Goal: Information Seeking & Learning: Learn about a topic

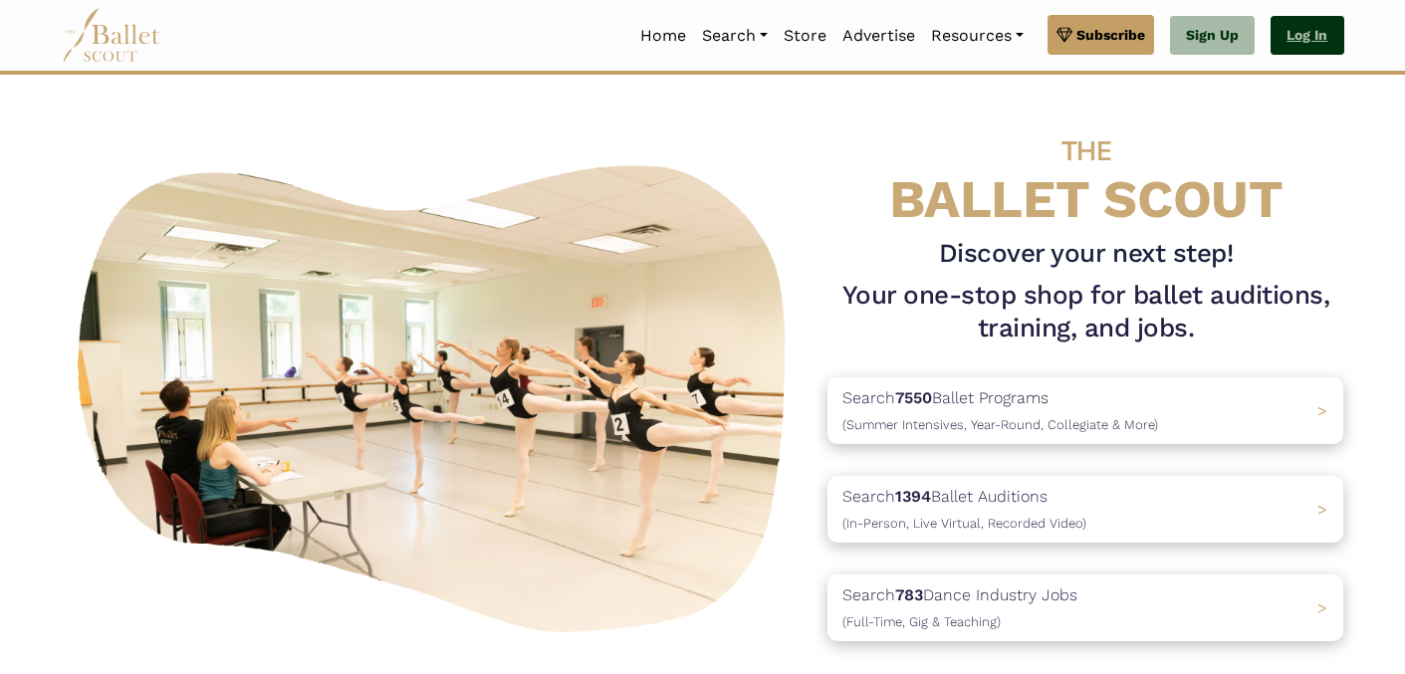
click at [1307, 28] on link "Log In" at bounding box center [1306, 36] width 73 height 40
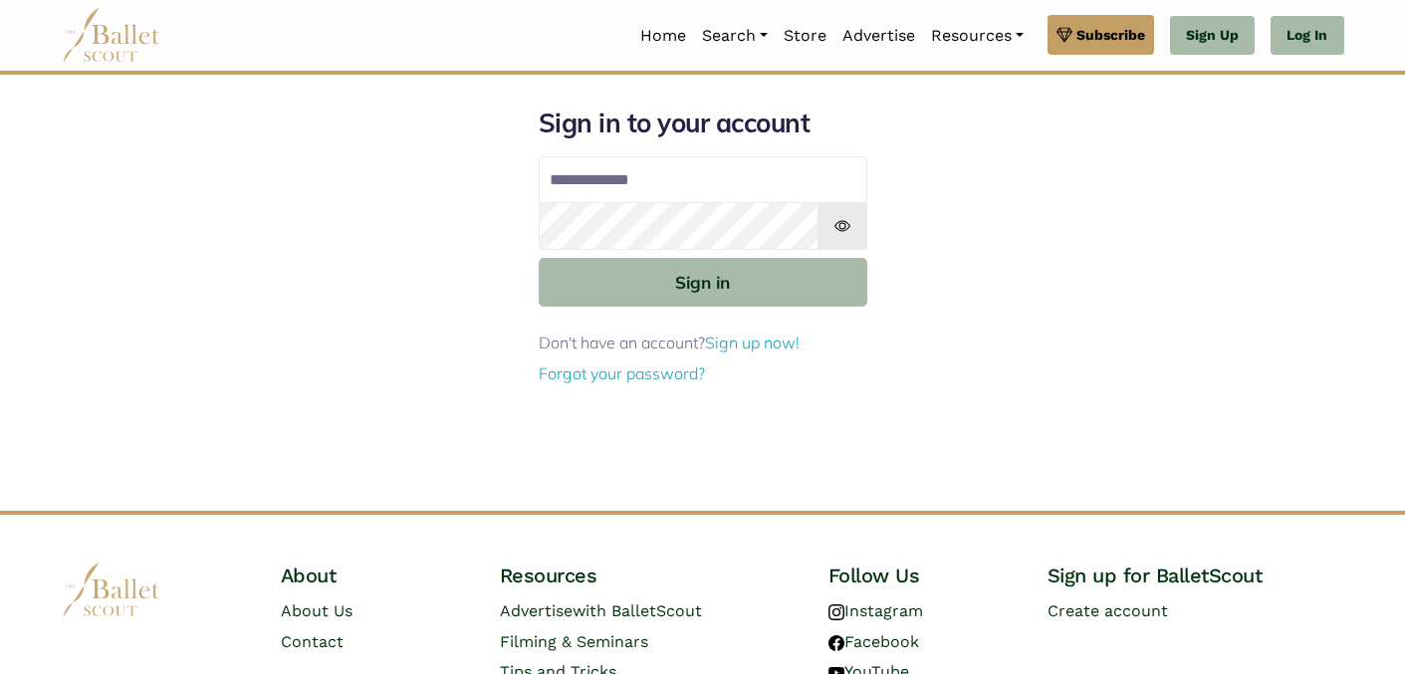
click at [706, 181] on input "Email address" at bounding box center [703, 180] width 329 height 48
type input "**********"
click at [539, 258] on button "Sign in" at bounding box center [703, 282] width 329 height 49
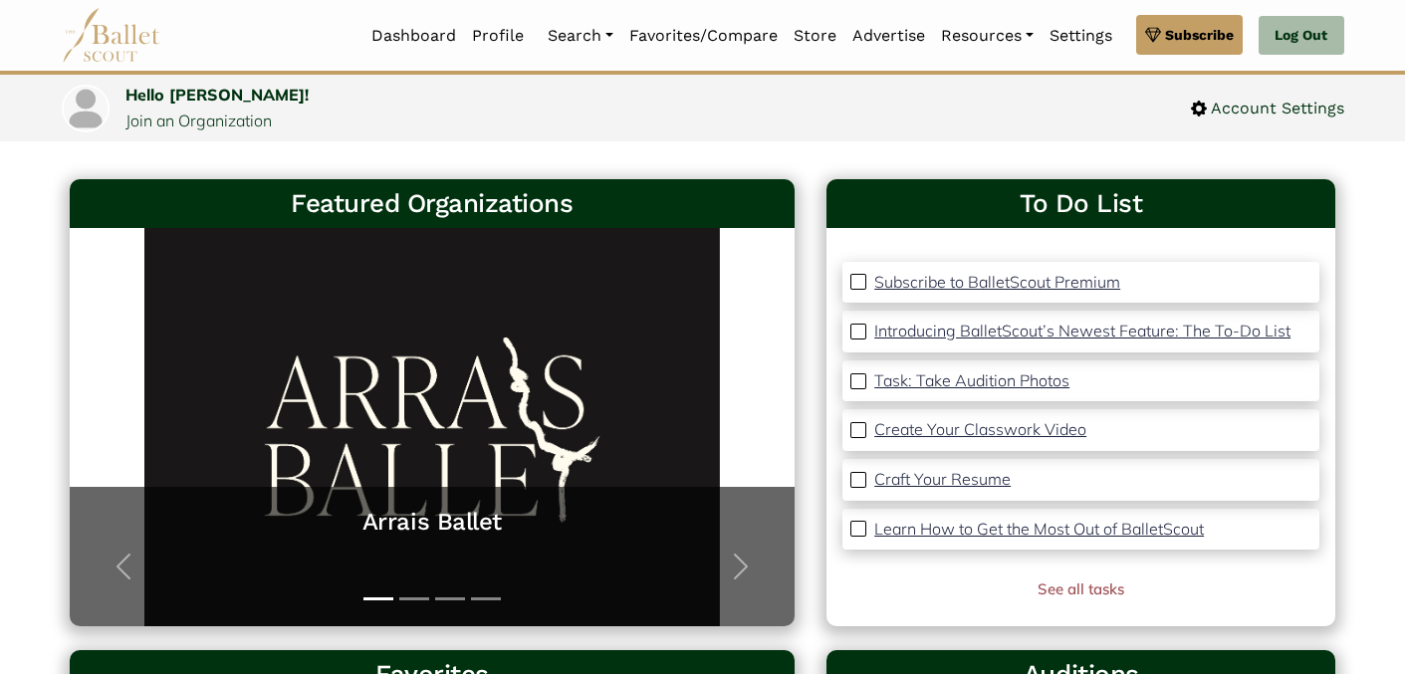
scroll to position [93, 0]
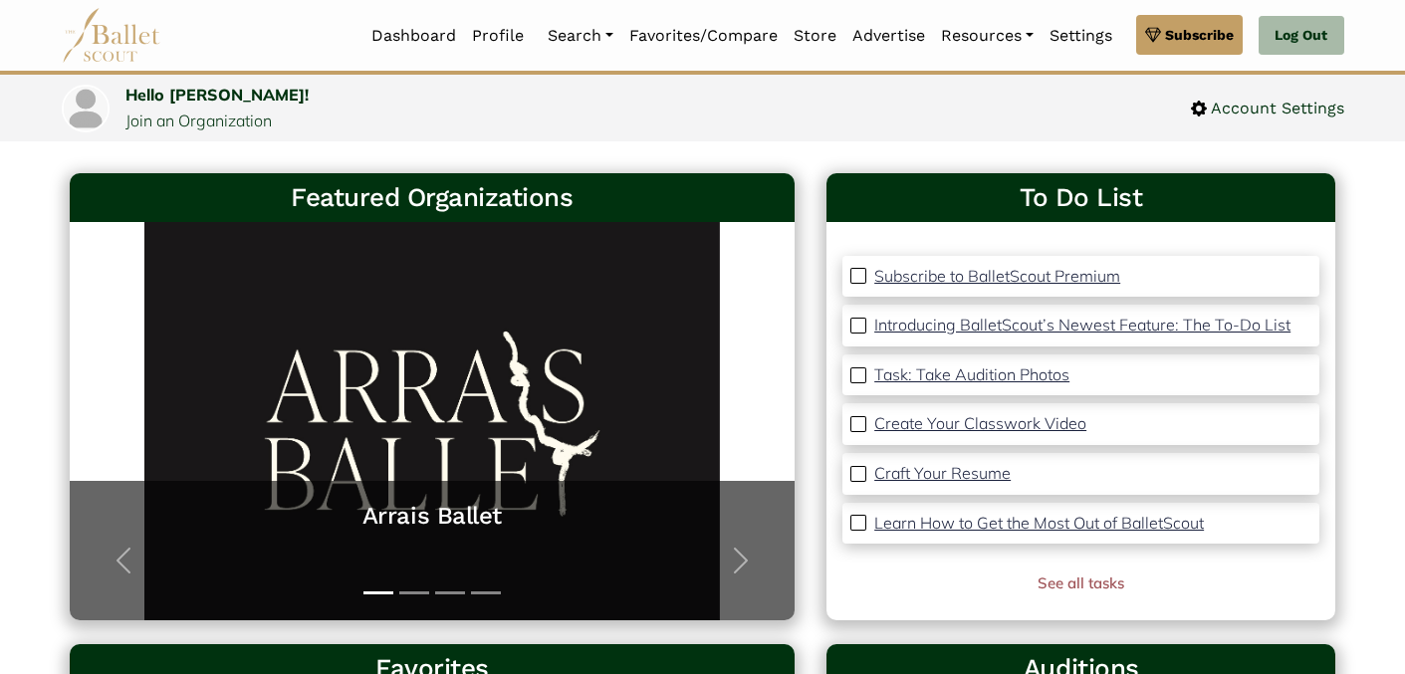
click at [984, 323] on p "Introducing BalletScout’s Newest Feature: The To-Do List" at bounding box center [1082, 325] width 416 height 20
click at [985, 420] on p "Create Your Classwork Video" at bounding box center [980, 423] width 212 height 20
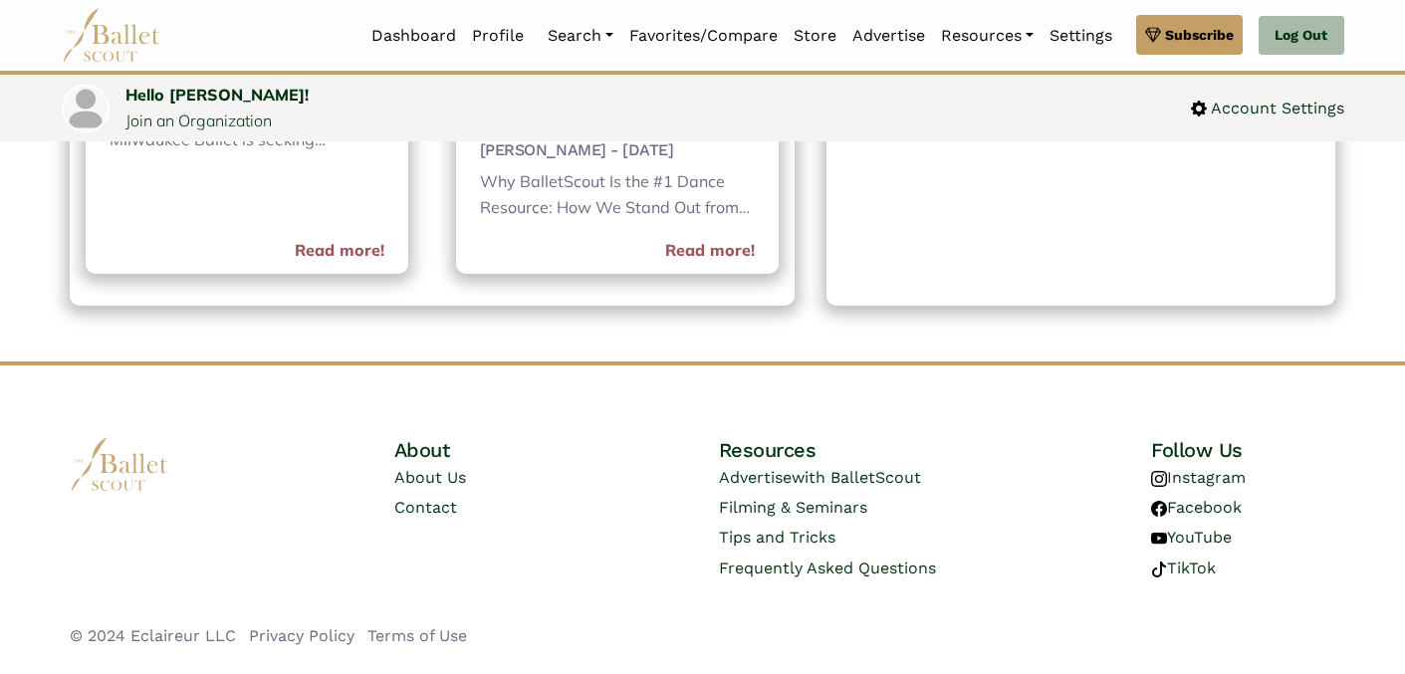
scroll to position [1183, 0]
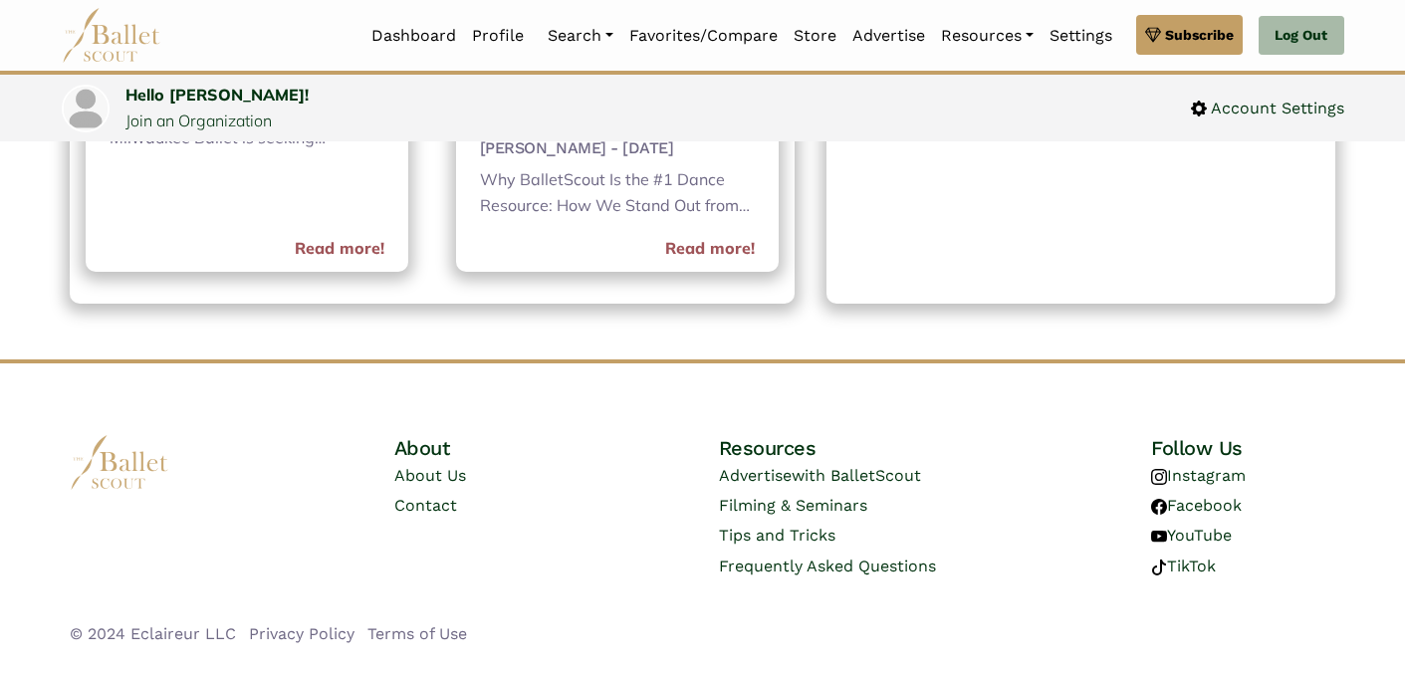
click at [751, 492] on li "Filming & Seminars" at bounding box center [865, 506] width 293 height 30
click at [751, 497] on link "Filming & Seminars" at bounding box center [793, 505] width 148 height 19
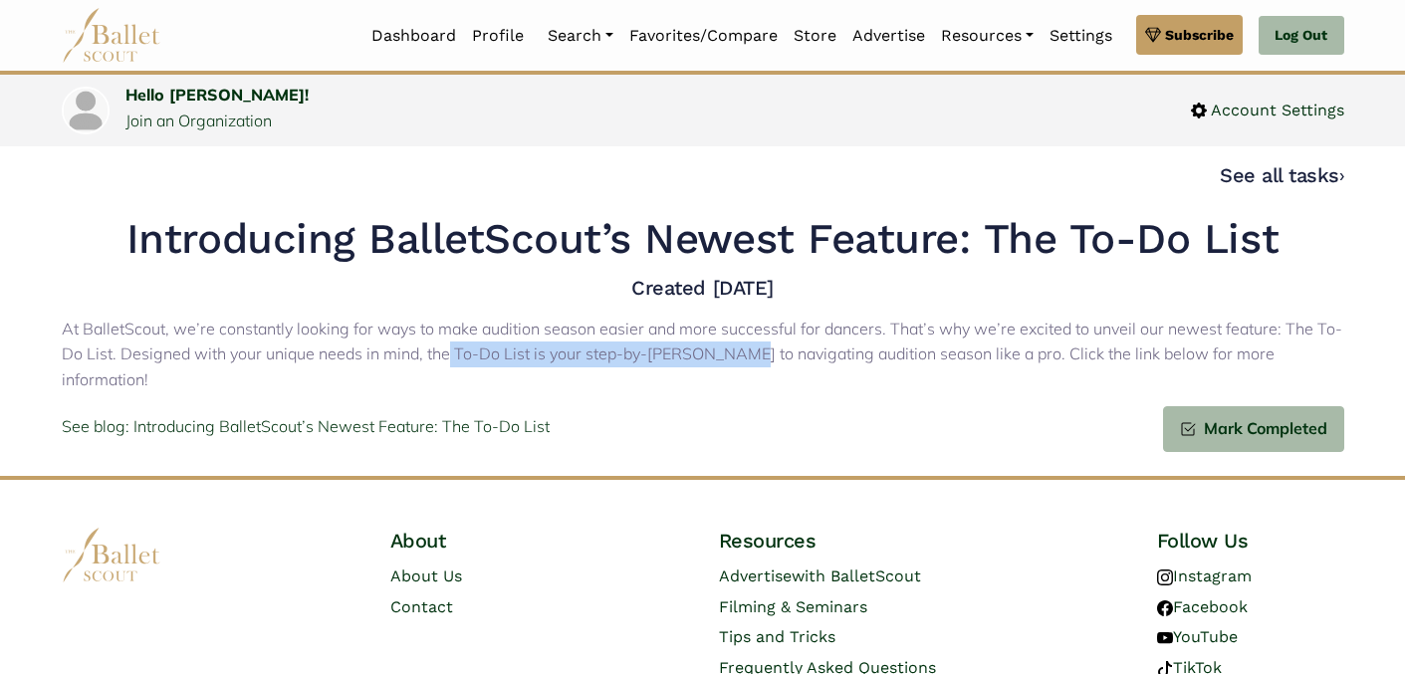
drag, startPoint x: 730, startPoint y: 352, endPoint x: 448, endPoint y: 347, distance: 281.8
click at [448, 347] on p "At BalletScout, we’re constantly looking for ways to make audition season easie…" at bounding box center [703, 355] width 1282 height 77
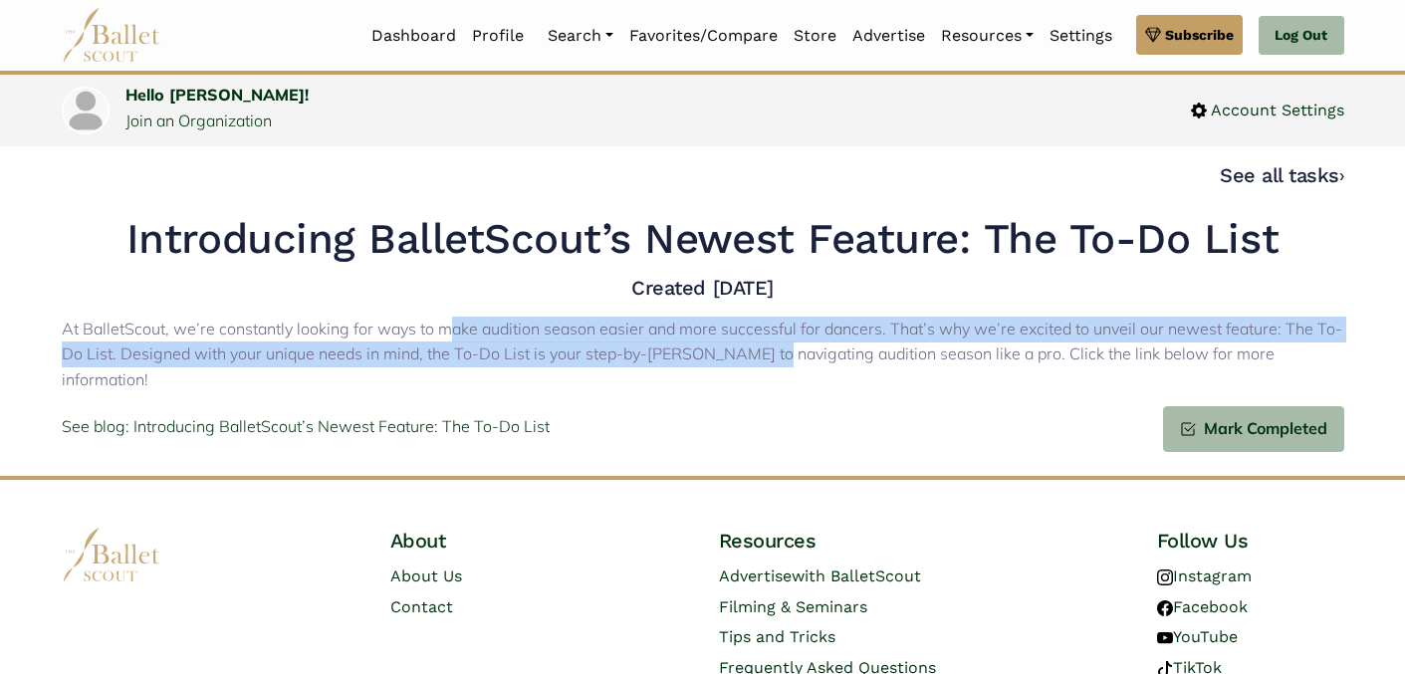
drag, startPoint x: 452, startPoint y: 335, endPoint x: 820, endPoint y: 349, distance: 368.7
click at [820, 349] on p "At BalletScout, we’re constantly looking for ways to make audition season easie…" at bounding box center [703, 355] width 1282 height 77
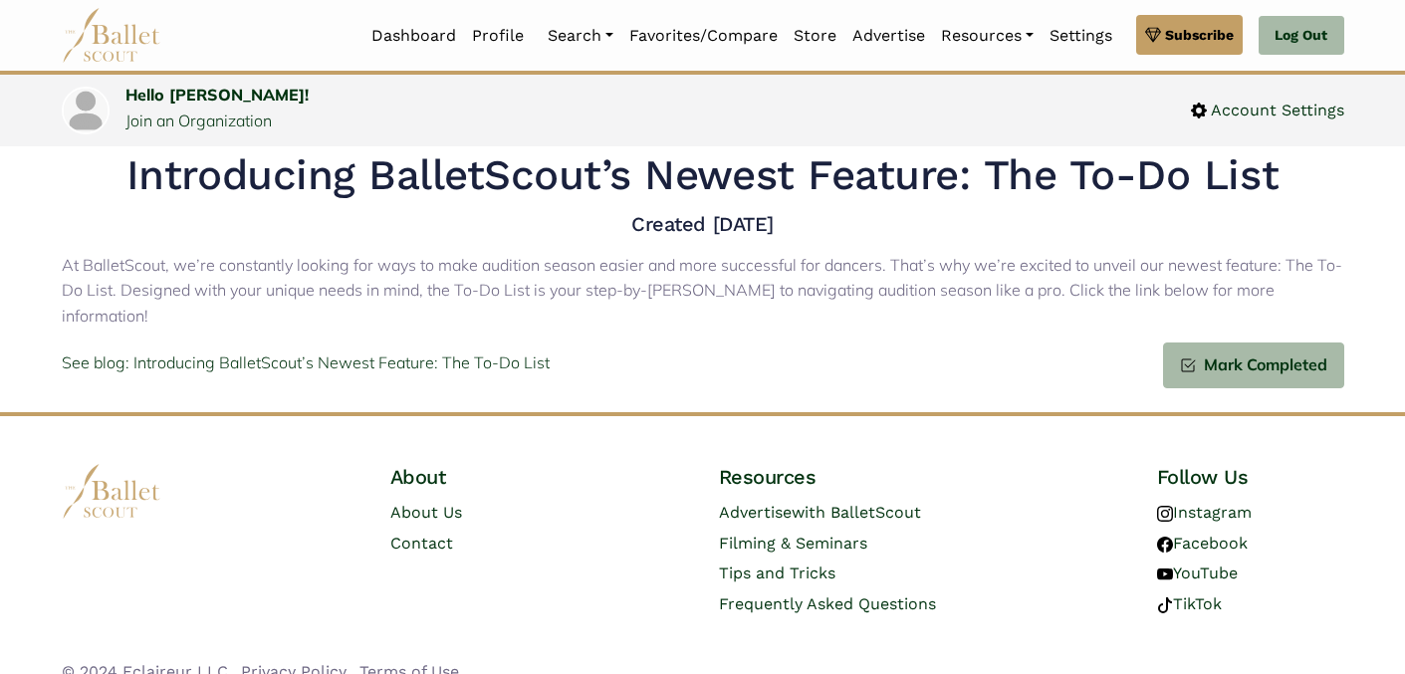
scroll to position [66, 0]
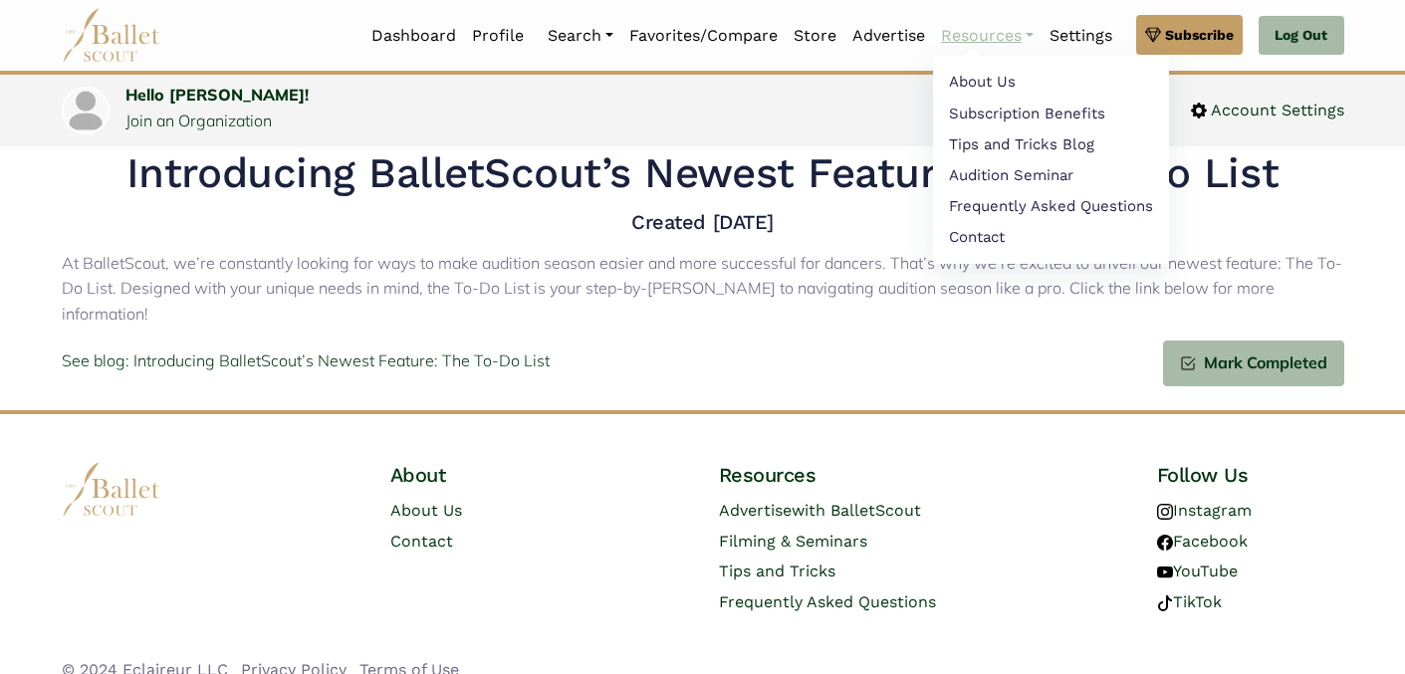
click at [977, 43] on link "Resources" at bounding box center [987, 36] width 109 height 42
click at [985, 175] on link "Audition Seminar" at bounding box center [1051, 177] width 236 height 31
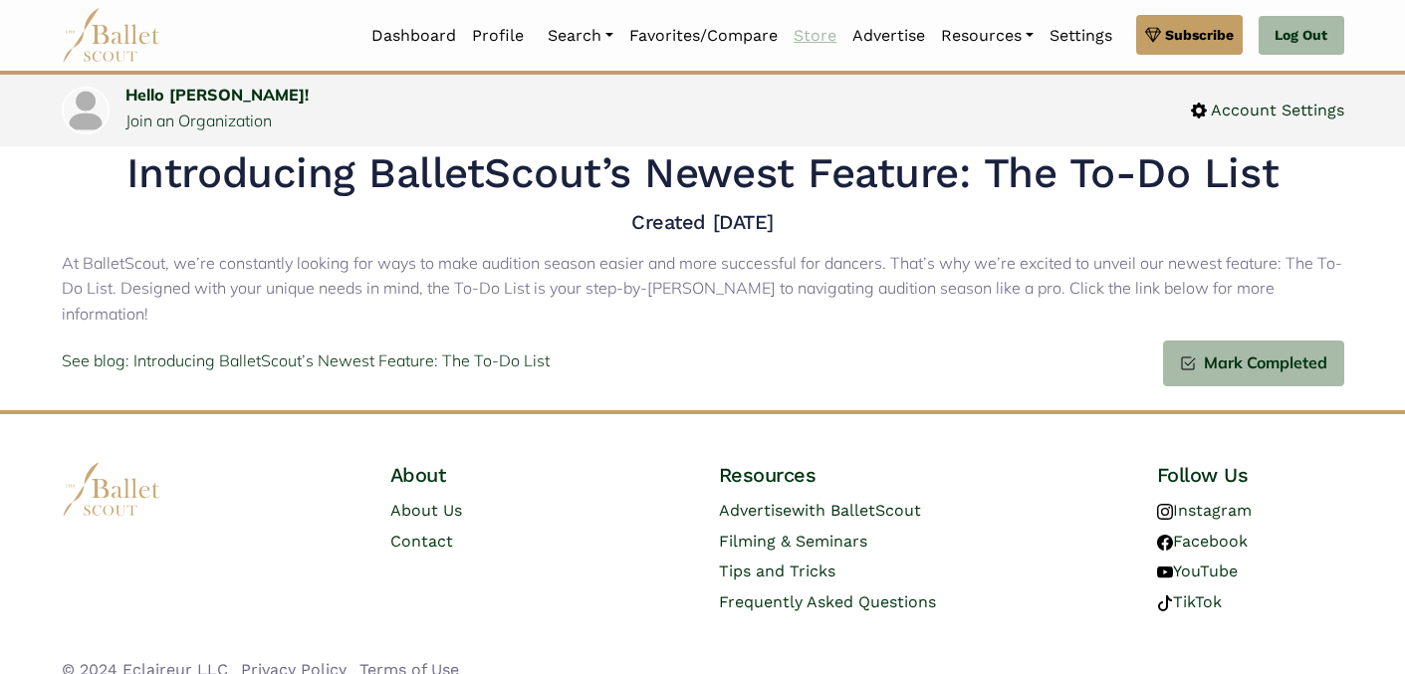
click at [804, 34] on link "Store" at bounding box center [815, 36] width 59 height 42
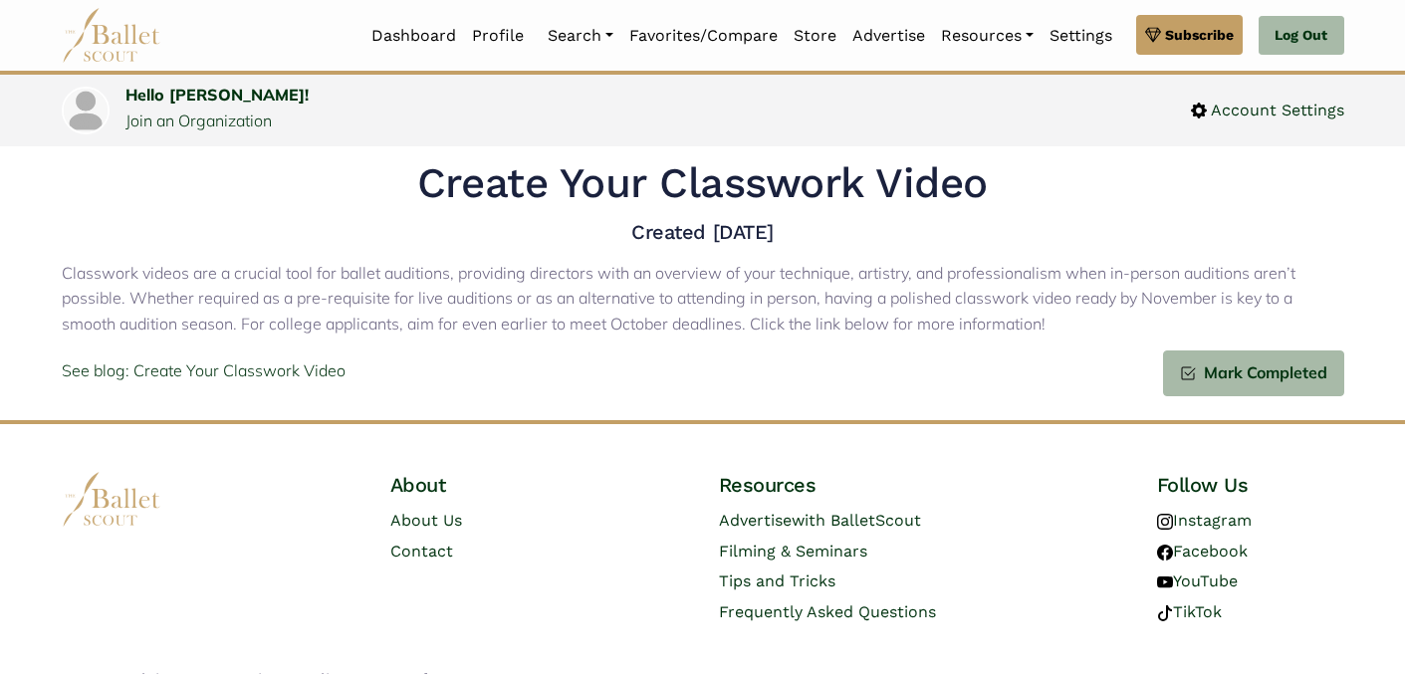
scroll to position [63, 0]
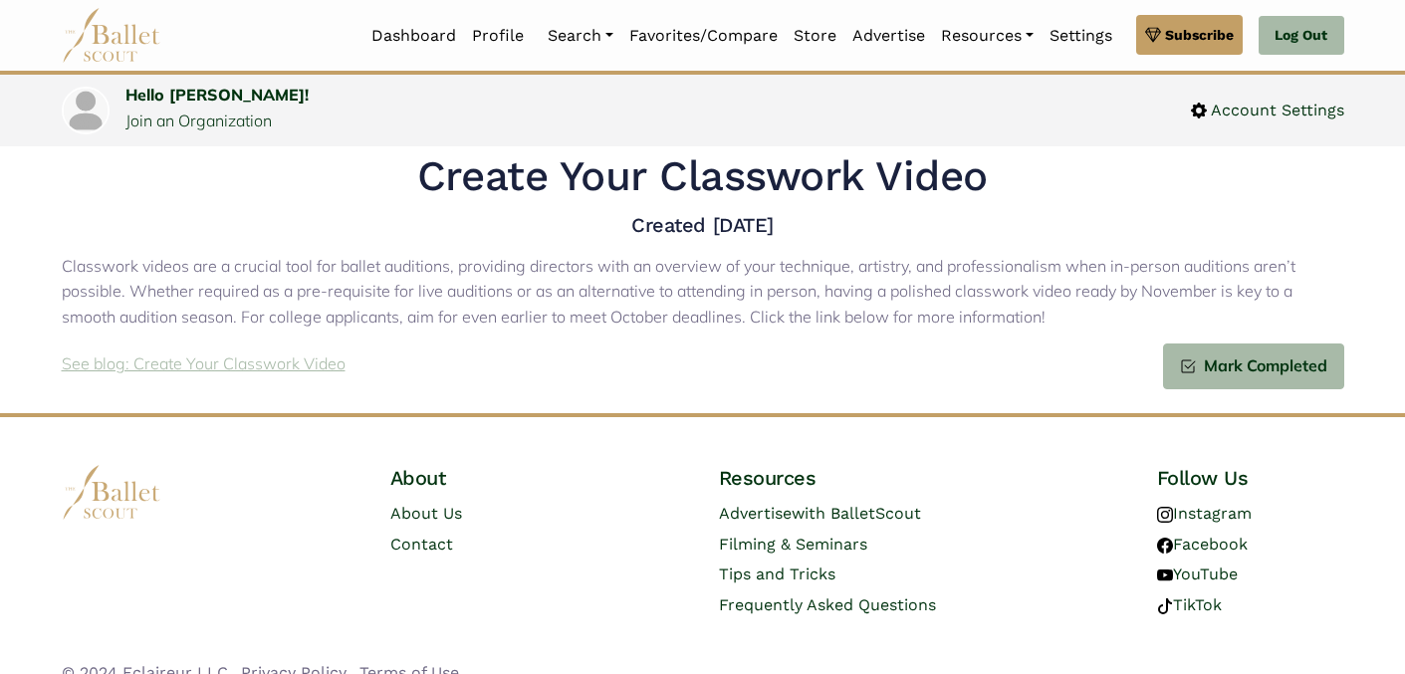
click at [260, 368] on p "See blog: Create Your Classwork Video" at bounding box center [204, 364] width 284 height 26
click at [1190, 40] on span "Subscribe" at bounding box center [1199, 35] width 69 height 22
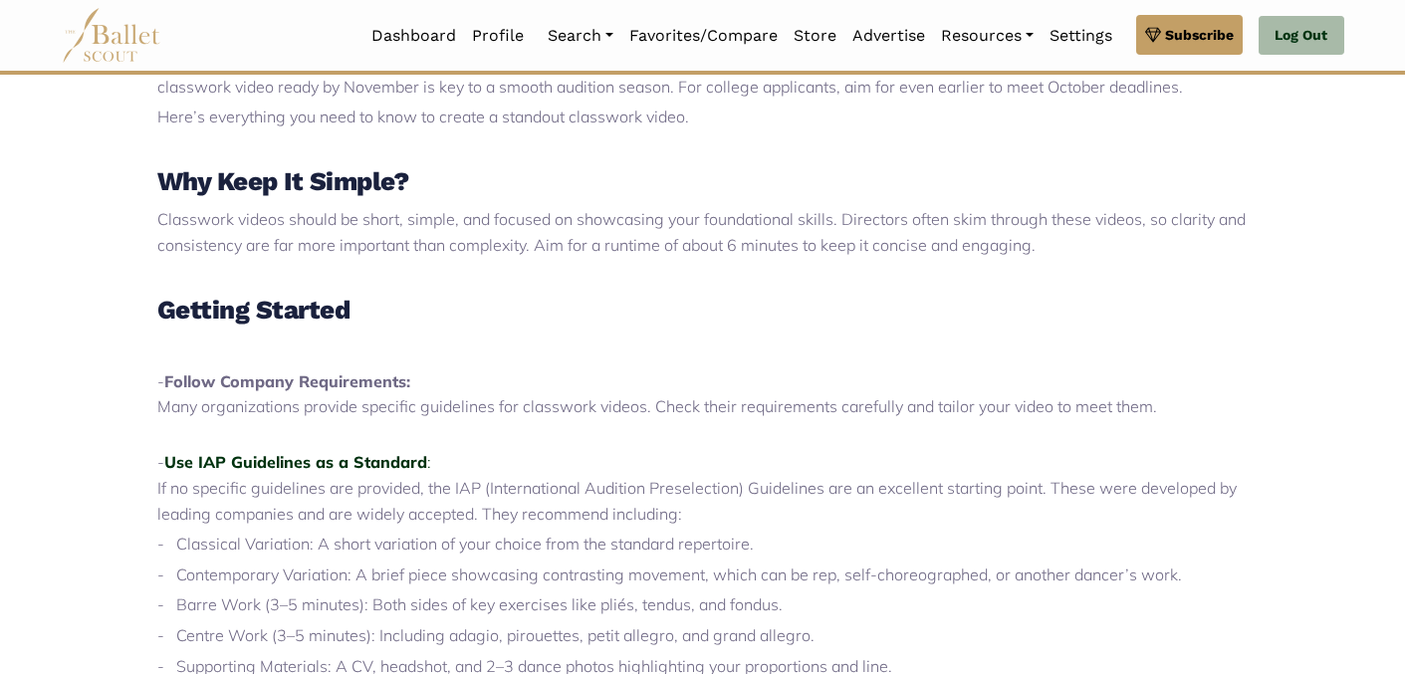
scroll to position [656, 0]
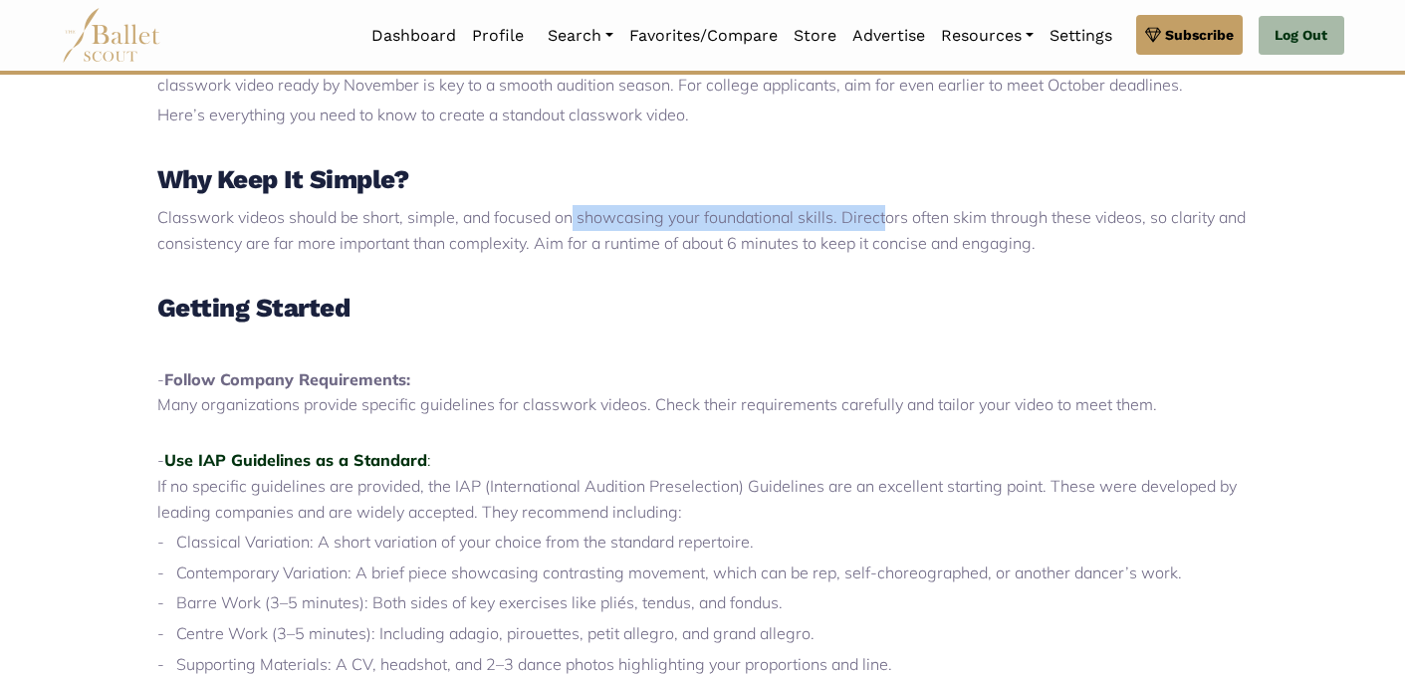
drag, startPoint x: 647, startPoint y: 224, endPoint x: 918, endPoint y: 230, distance: 270.9
click at [911, 229] on p "Classwork videos should be short, simple, and focused on showcasing your founda…" at bounding box center [702, 230] width 1091 height 51
click at [918, 231] on p "Classwork videos should be short, simple, and focused on showcasing your founda…" at bounding box center [702, 230] width 1091 height 51
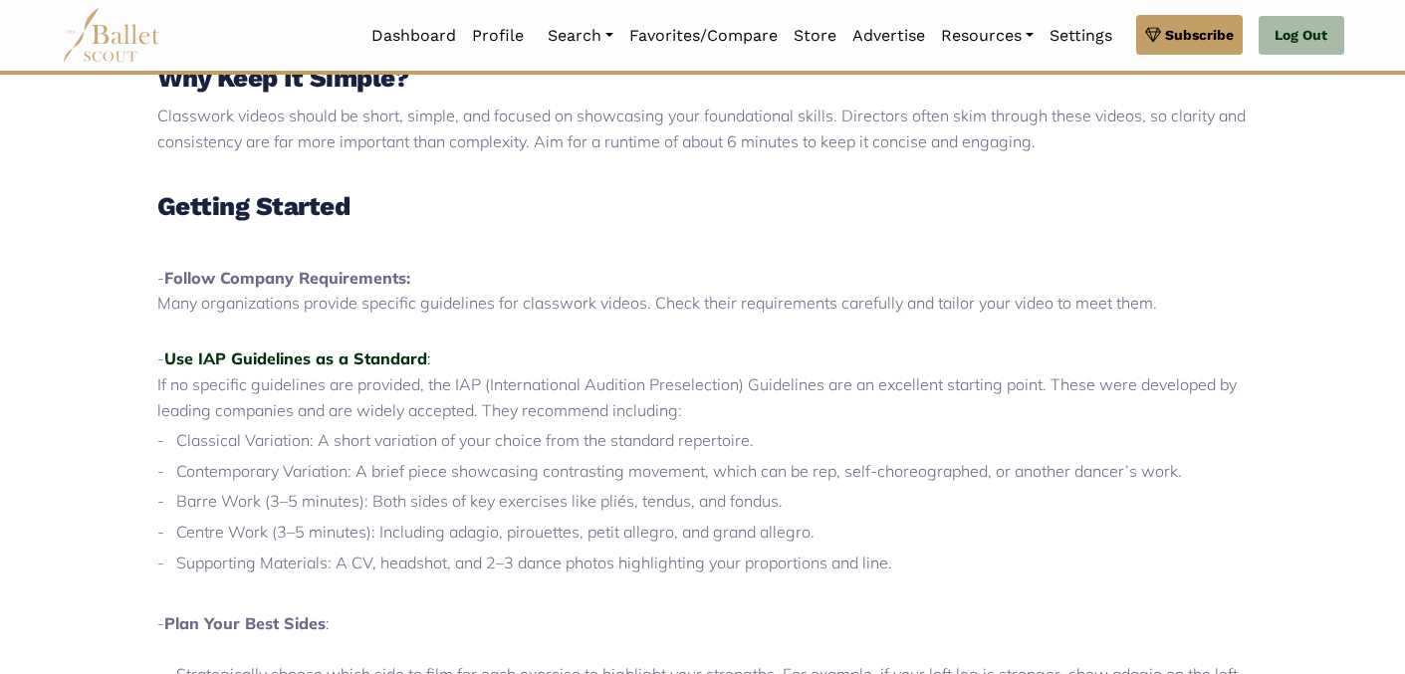
scroll to position [759, 0]
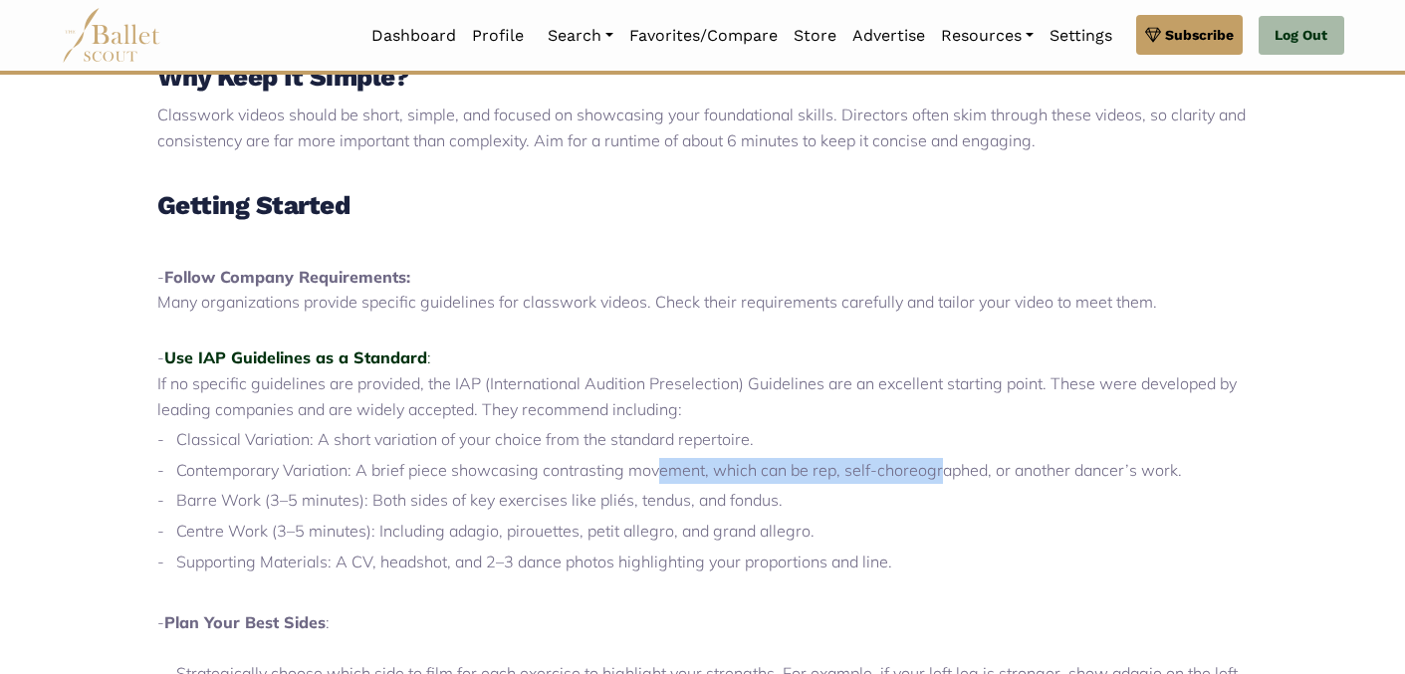
drag, startPoint x: 631, startPoint y: 464, endPoint x: 918, endPoint y: 466, distance: 286.8
click at [918, 466] on p "- Contemporary Variation: A brief piece showcasing contrasting movement, which …" at bounding box center [702, 471] width 1091 height 26
click at [929, 467] on p "- Contemporary Variation: A brief piece showcasing contrasting movement, which …" at bounding box center [702, 471] width 1091 height 26
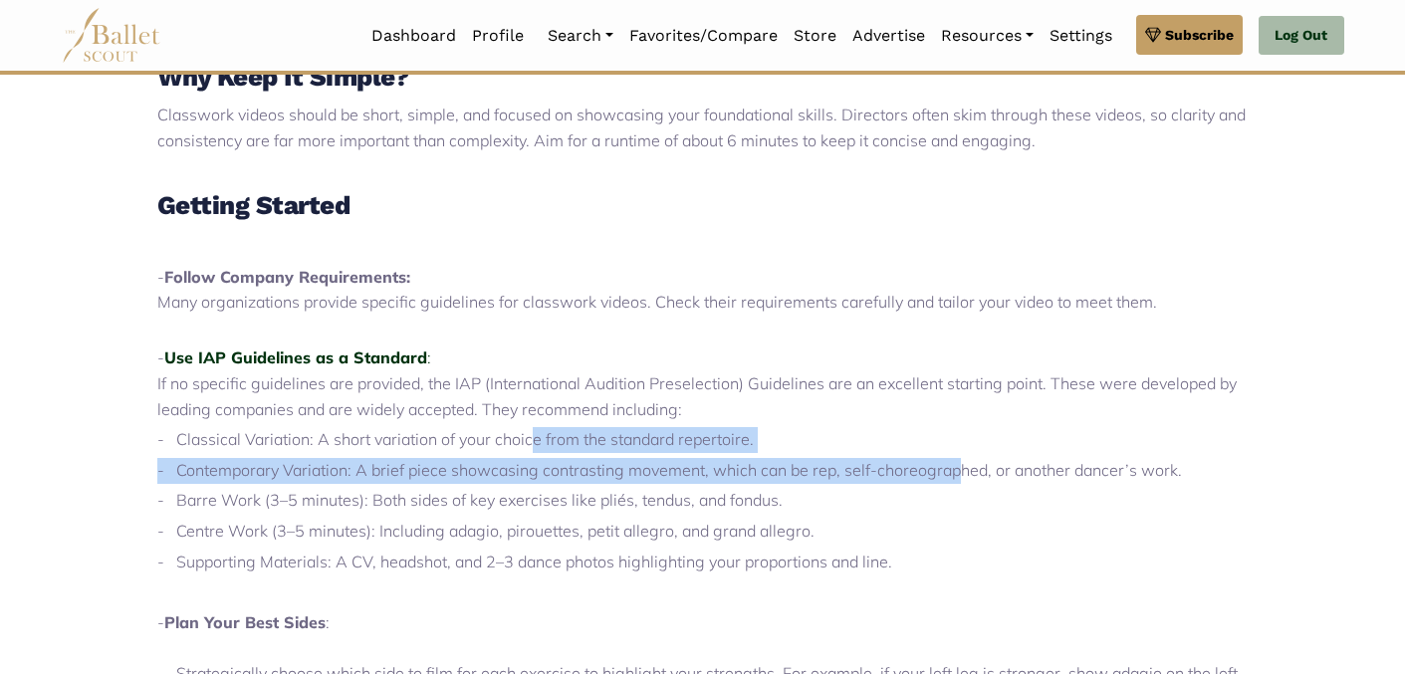
drag, startPoint x: 933, startPoint y: 480, endPoint x: 519, endPoint y: 446, distance: 415.6
click at [519, 446] on p "- Classical Variation: A short variation of your choice from the standard reper…" at bounding box center [702, 440] width 1091 height 26
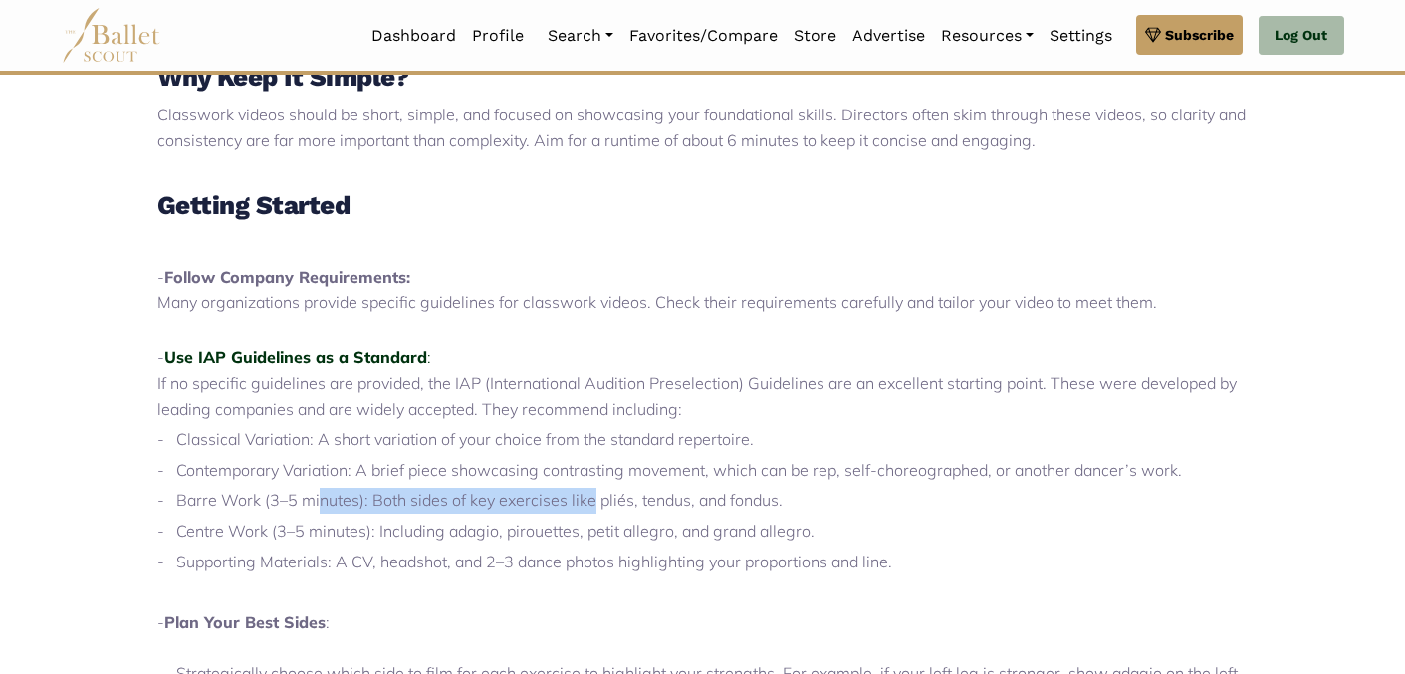
drag, startPoint x: 301, startPoint y: 493, endPoint x: 617, endPoint y: 500, distance: 316.7
click at [607, 500] on p "- Barre Work (3–5 minutes): Both sides of key exercises like pliés, tendus, and…" at bounding box center [702, 501] width 1091 height 26
click at [617, 500] on p "- Barre Work (3–5 minutes): Both sides of key exercises like pliés, tendus, and…" at bounding box center [702, 501] width 1091 height 26
drag, startPoint x: 671, startPoint y: 501, endPoint x: 398, endPoint y: 507, distance: 272.9
click at [398, 507] on p "- Barre Work (3–5 minutes): Both sides of key exercises like pliés, tendus, and…" at bounding box center [702, 501] width 1091 height 26
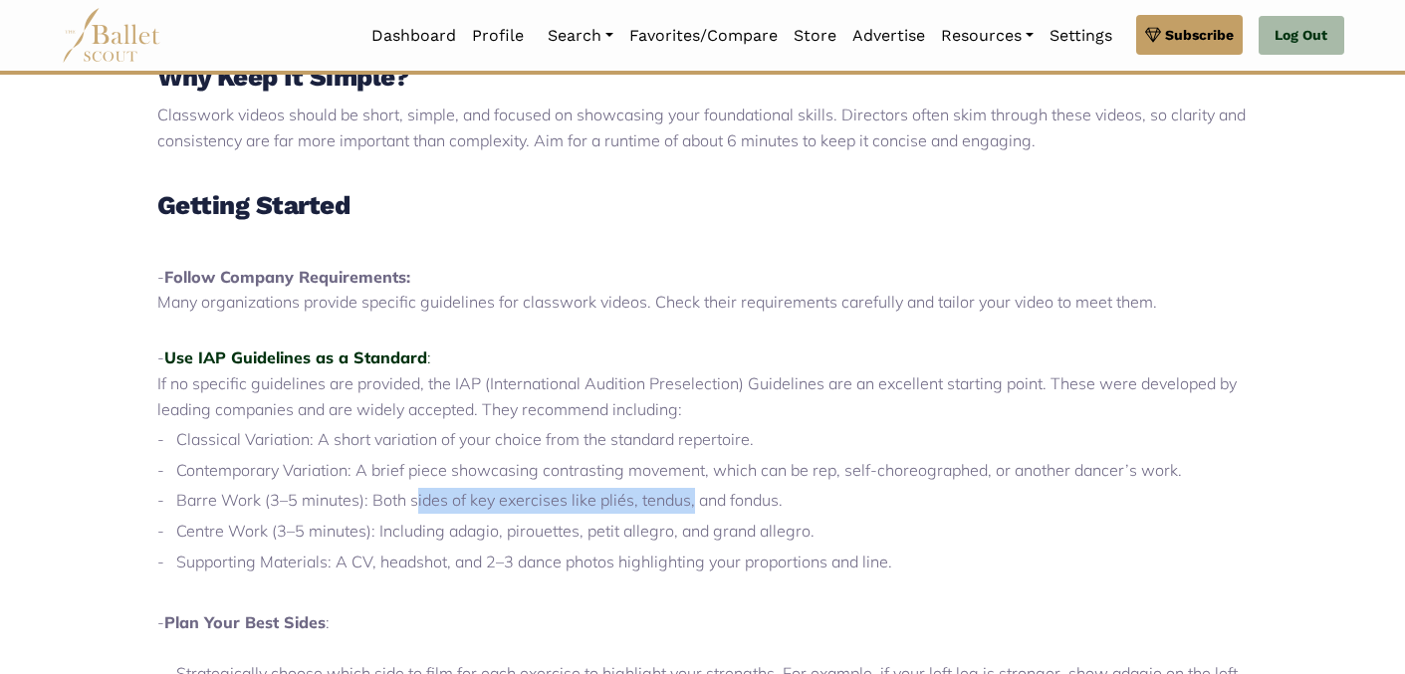
click at [399, 507] on p "- Barre Work (3–5 minutes): Both sides of key exercises like pliés, tendus, and…" at bounding box center [702, 501] width 1091 height 26
drag, startPoint x: 549, startPoint y: 509, endPoint x: 672, endPoint y: 509, distance: 123.5
click at [667, 509] on p "- Barre Work (3–5 minutes): Both sides of key exercises like pliés, tendus, and…" at bounding box center [702, 501] width 1091 height 26
click at [672, 509] on p "- Barre Work (3–5 minutes): Both sides of key exercises like pliés, tendus, and…" at bounding box center [702, 501] width 1091 height 26
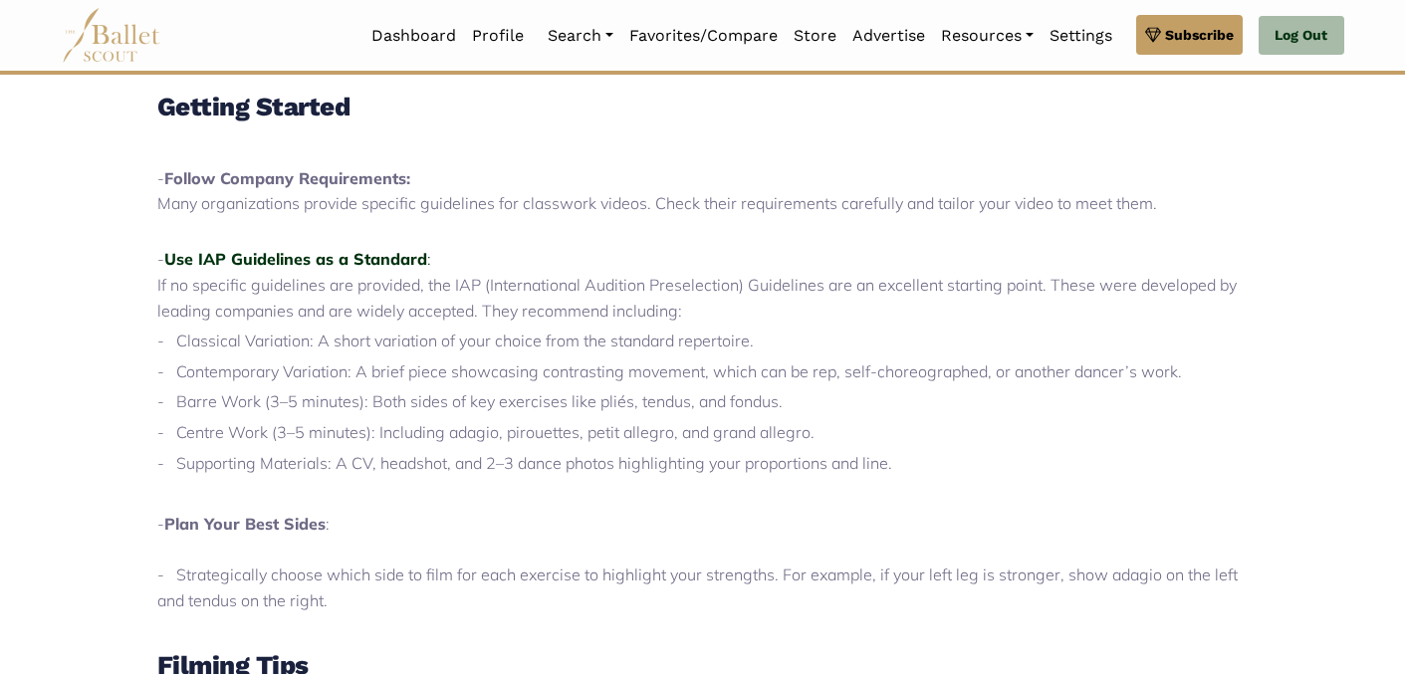
scroll to position [861, 0]
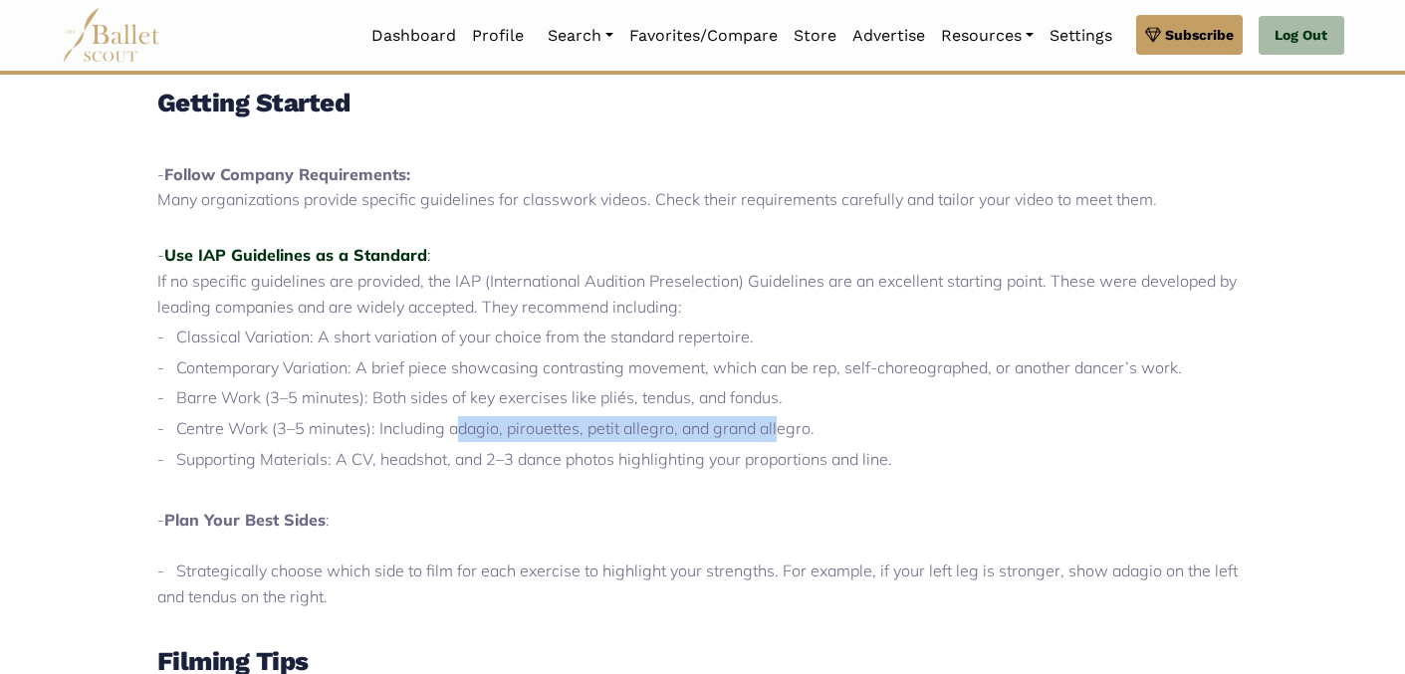
drag, startPoint x: 437, startPoint y: 426, endPoint x: 784, endPoint y: 426, distance: 346.5
click at [784, 426] on p "- Centre Work (3–5 minutes): Including adagio, pirouettes, petit allegro, and g…" at bounding box center [702, 429] width 1091 height 26
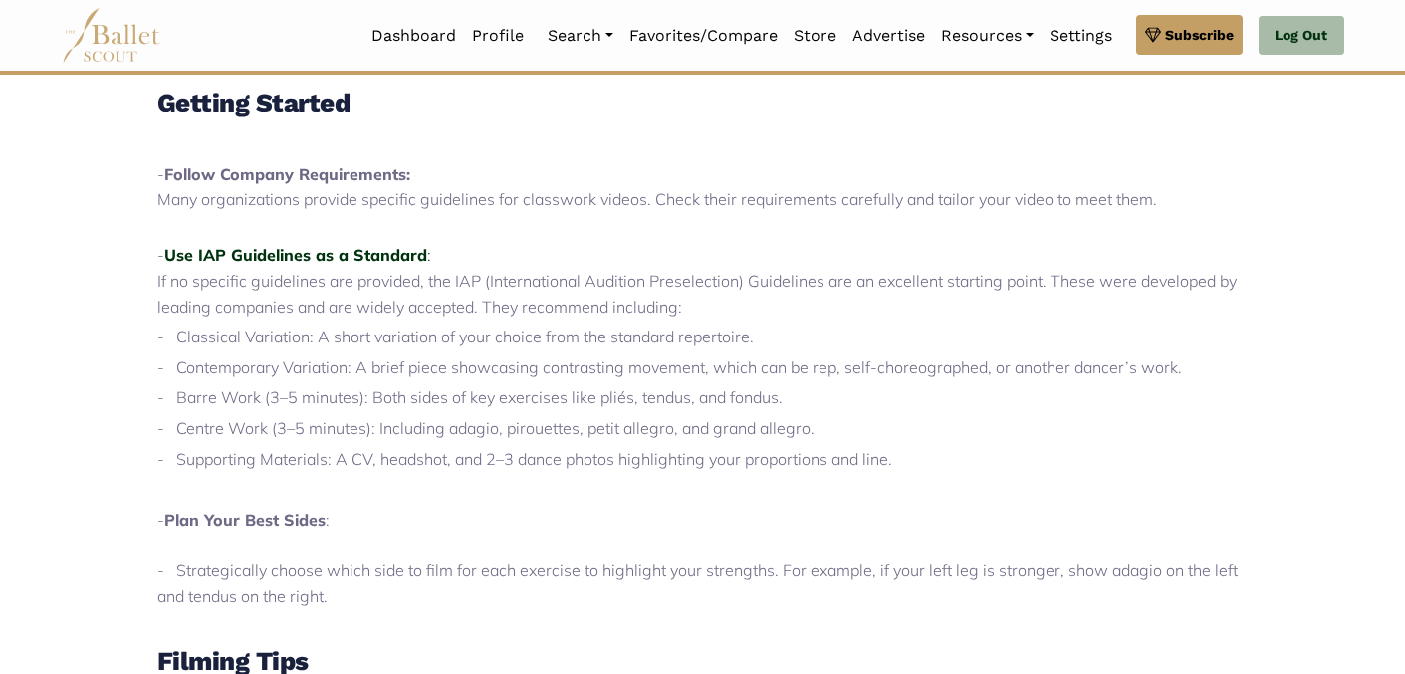
click at [792, 421] on p "- Centre Work (3–5 minutes): Including adagio, pirouettes, petit allegro, and g…" at bounding box center [702, 429] width 1091 height 26
drag, startPoint x: 844, startPoint y: 421, endPoint x: 439, endPoint y: 443, distance: 405.8
click at [439, 443] on div "Classwork videos are a crucial tool for ballet auditions, providing directors w…" at bounding box center [702, 615] width 1091 height 1599
drag, startPoint x: 439, startPoint y: 443, endPoint x: 417, endPoint y: 433, distance: 24.1
click at [439, 443] on div "Classwork videos are a crucial tool for ballet auditions, providing directors w…" at bounding box center [702, 615] width 1091 height 1599
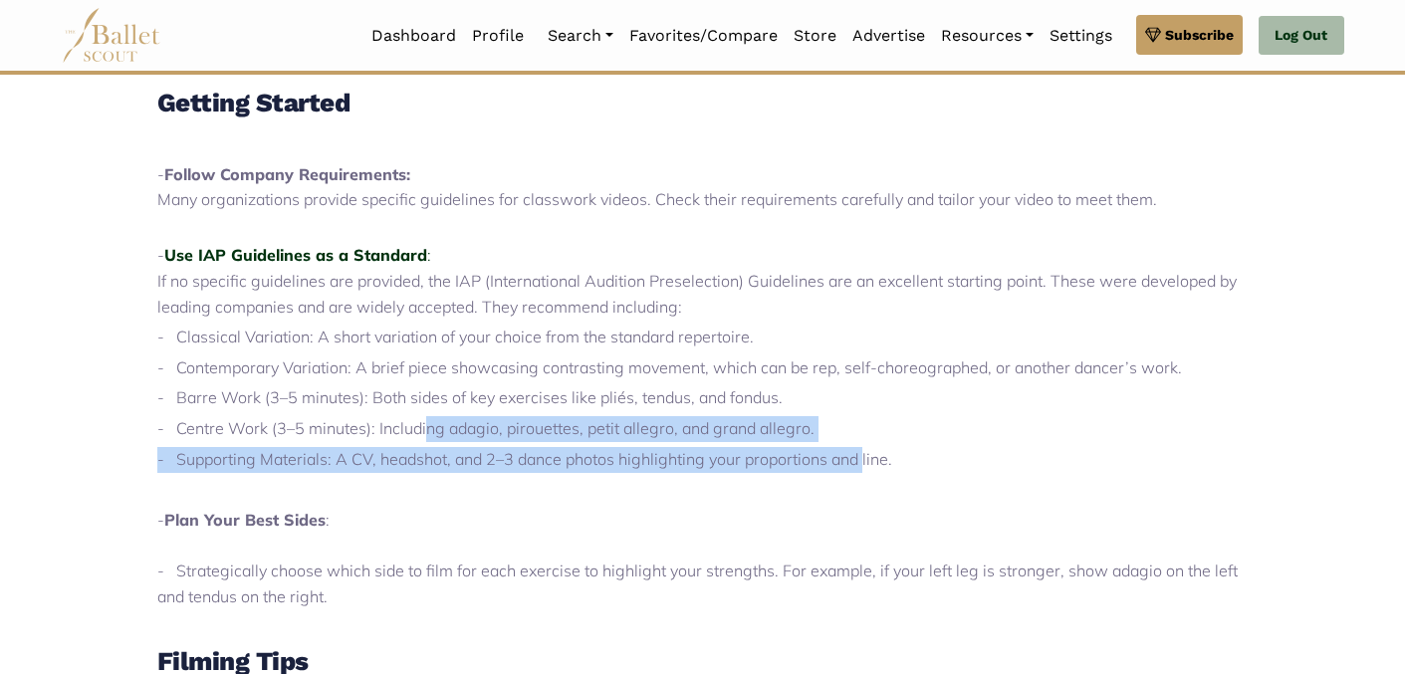
drag, startPoint x: 413, startPoint y: 431, endPoint x: 849, endPoint y: 466, distance: 437.5
click at [848, 466] on div "Classwork videos are a crucial tool for ballet auditions, providing directors w…" at bounding box center [702, 615] width 1091 height 1599
click at [849, 466] on p "- Supporting Materials: A CV, headshot, and 2–3 dance photos highlighting your …" at bounding box center [702, 460] width 1091 height 26
drag, startPoint x: 825, startPoint y: 438, endPoint x: 513, endPoint y: 443, distance: 312.7
click at [514, 443] on div "Classwork videos are a crucial tool for ballet auditions, providing directors w…" at bounding box center [702, 615] width 1091 height 1599
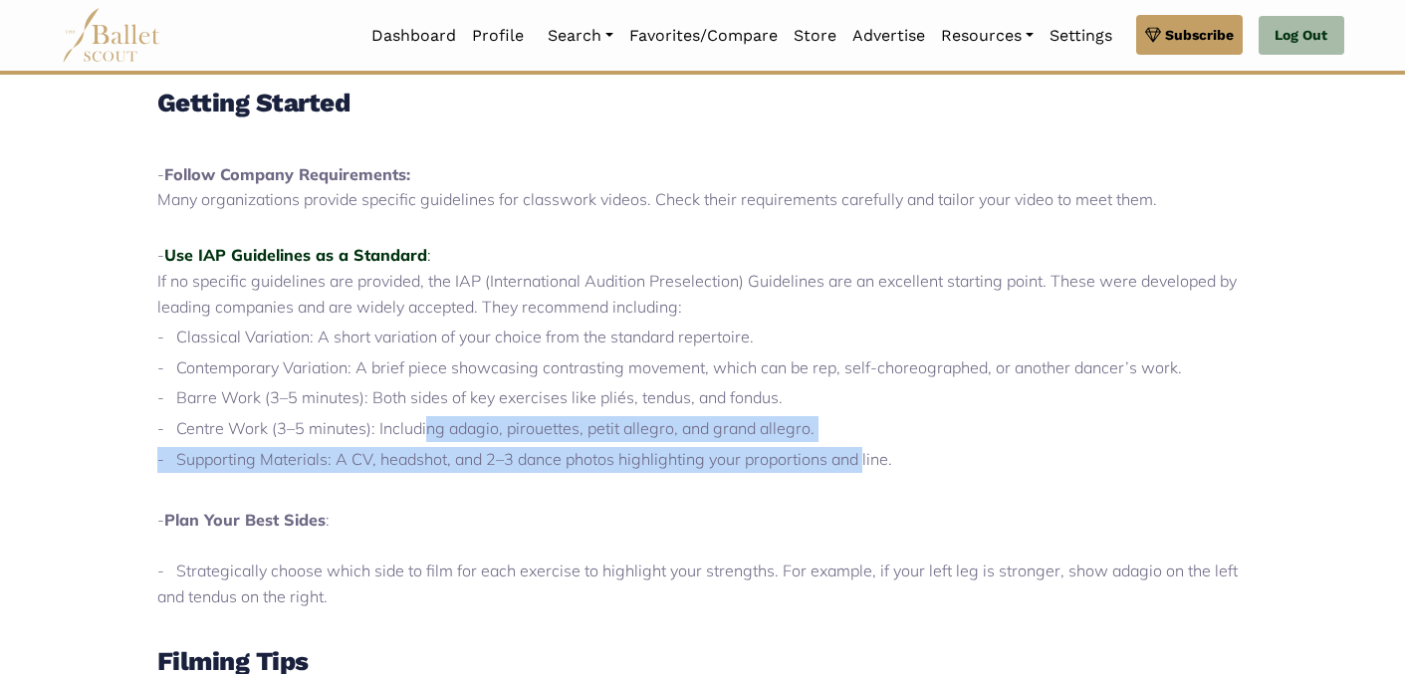
click at [513, 443] on div "Classwork videos are a crucial tool for ballet auditions, providing directors w…" at bounding box center [702, 615] width 1091 height 1599
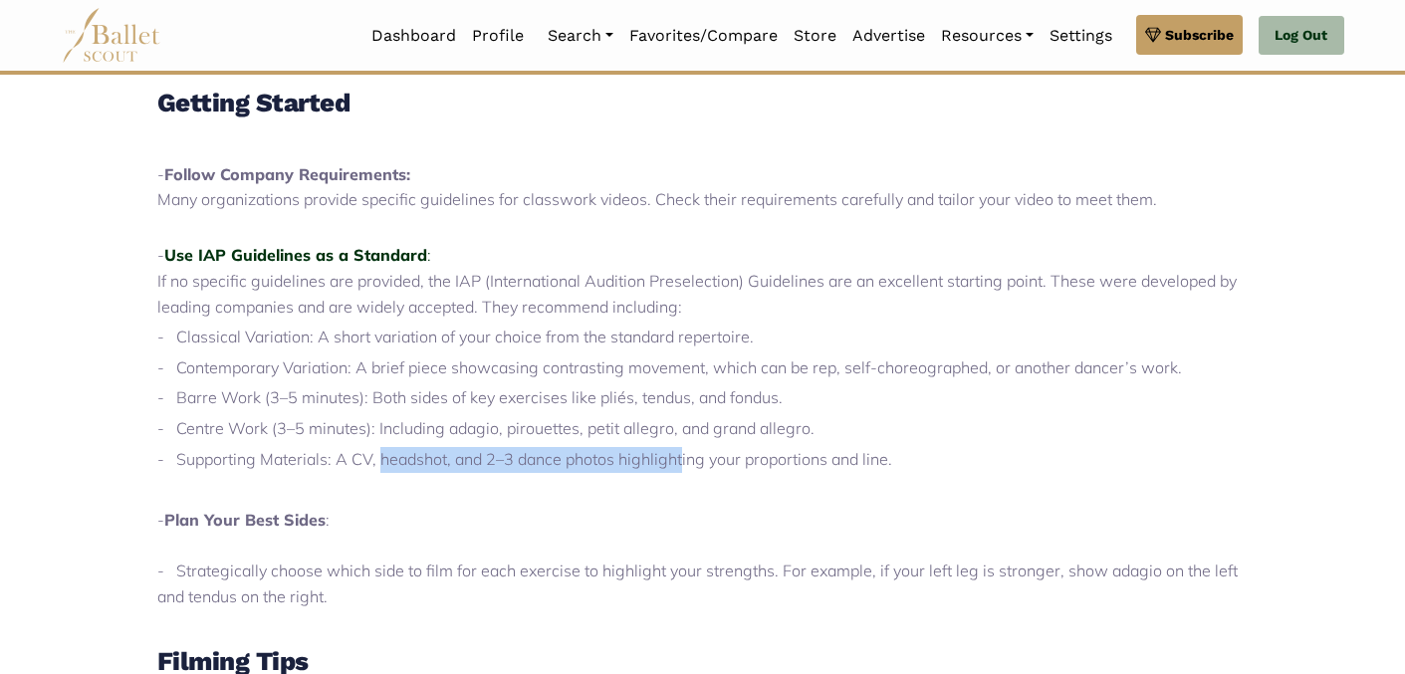
drag, startPoint x: 368, startPoint y: 449, endPoint x: 790, endPoint y: 468, distance: 421.6
click at [786, 469] on p "- Supporting Materials: A CV, headshot, and 2–3 dance photos highlighting your …" at bounding box center [702, 460] width 1091 height 26
click at [790, 468] on p "- Supporting Materials: A CV, headshot, and 2–3 dance photos highlighting your …" at bounding box center [702, 460] width 1091 height 26
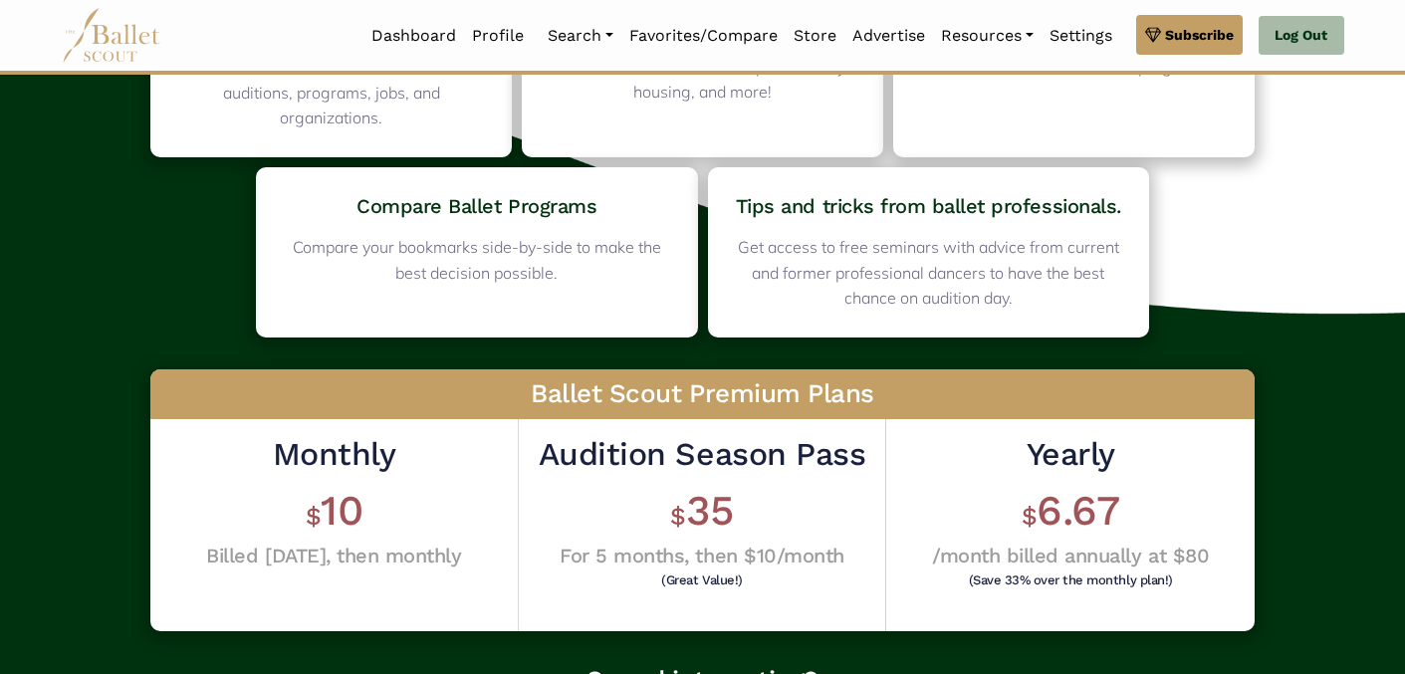
scroll to position [256, 0]
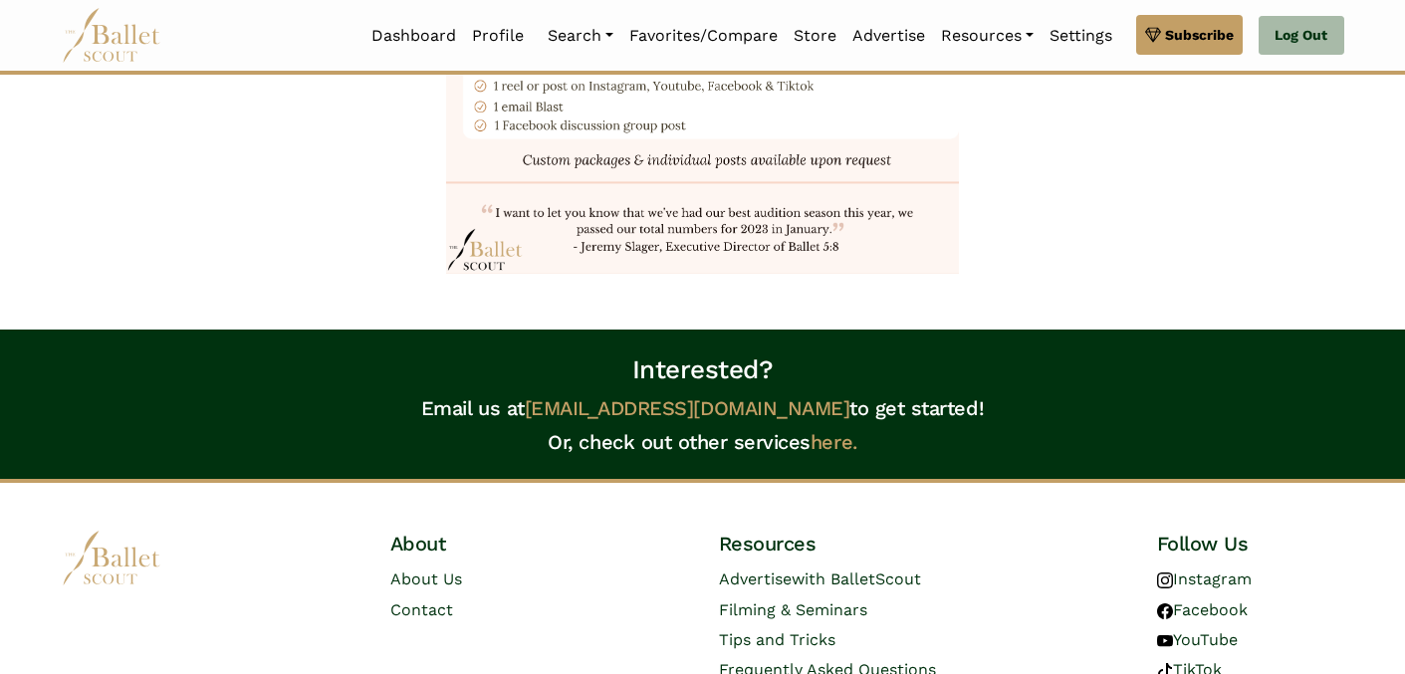
scroll to position [2736, 0]
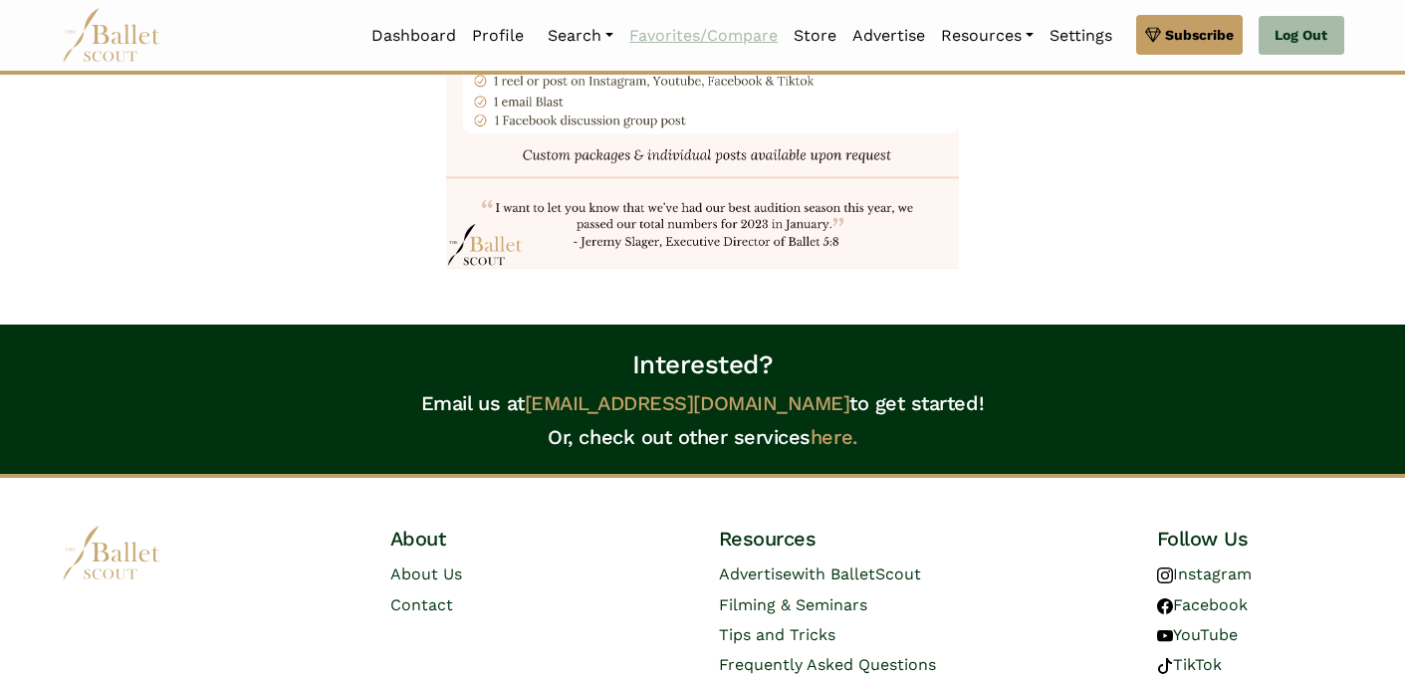
click at [728, 31] on link "Favorites/Compare" at bounding box center [703, 36] width 164 height 42
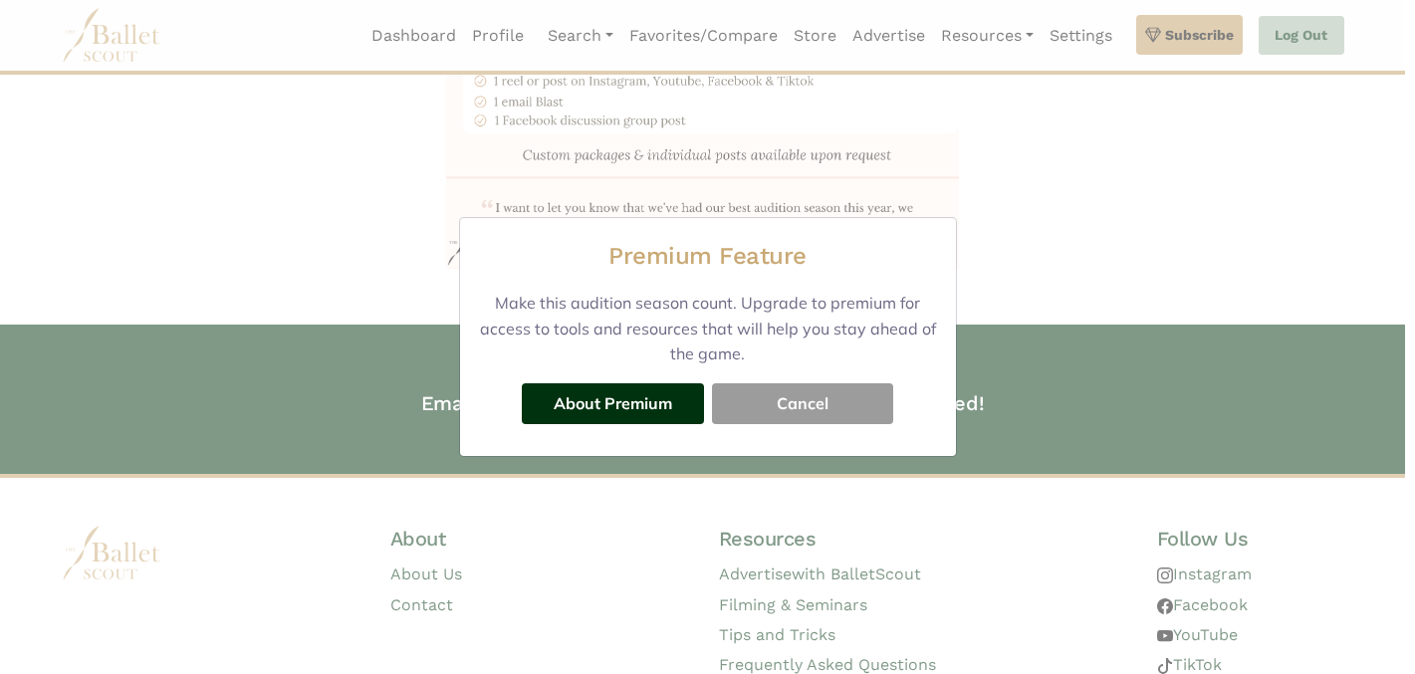
click at [741, 381] on div "About Premium Cancel" at bounding box center [708, 404] width 464 height 74
click at [764, 395] on button "Cancel" at bounding box center [802, 403] width 181 height 40
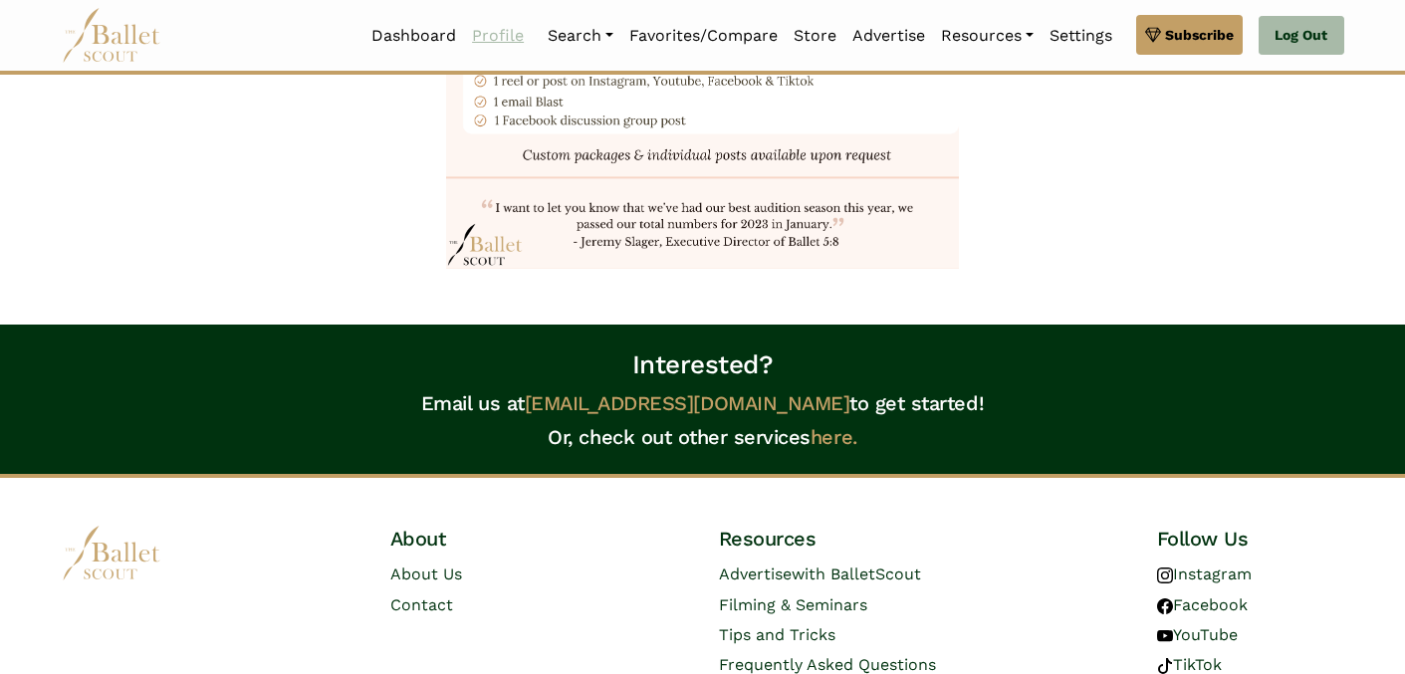
click at [507, 28] on link "Profile" at bounding box center [498, 36] width 68 height 42
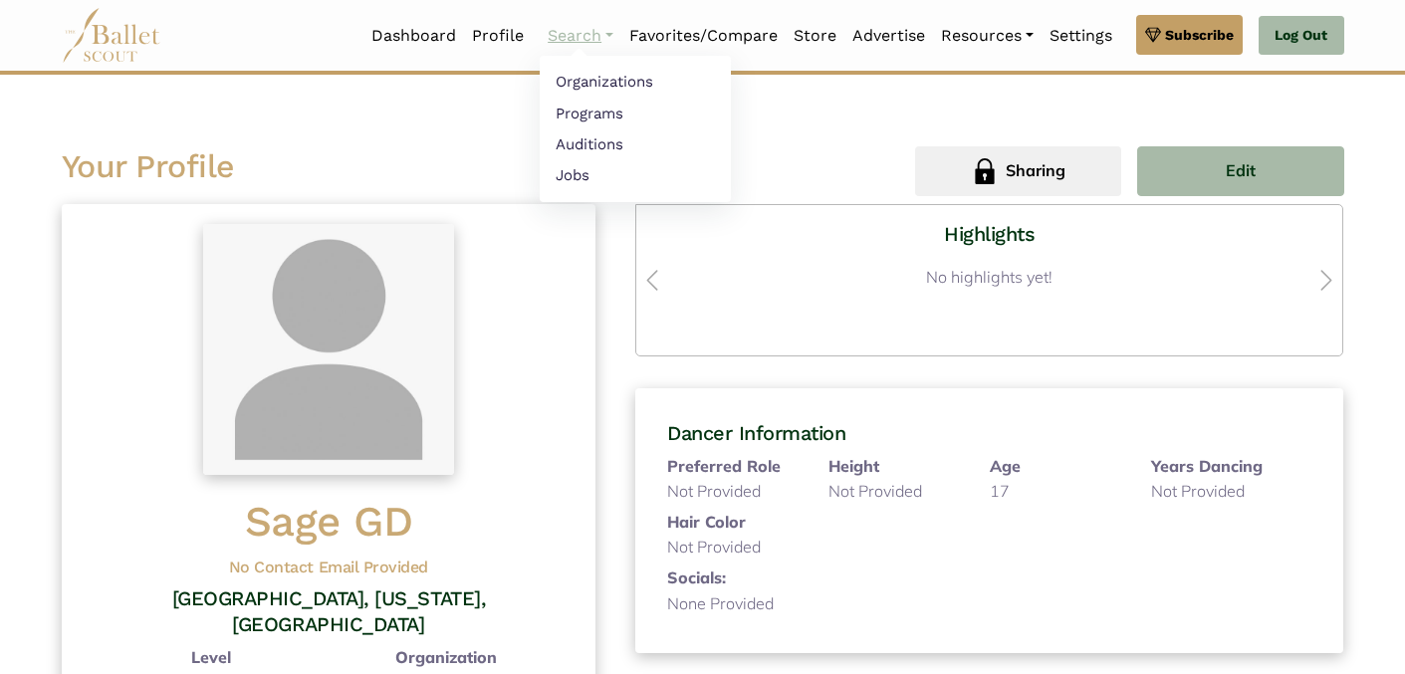
click at [551, 35] on link "Search" at bounding box center [581, 36] width 82 height 42
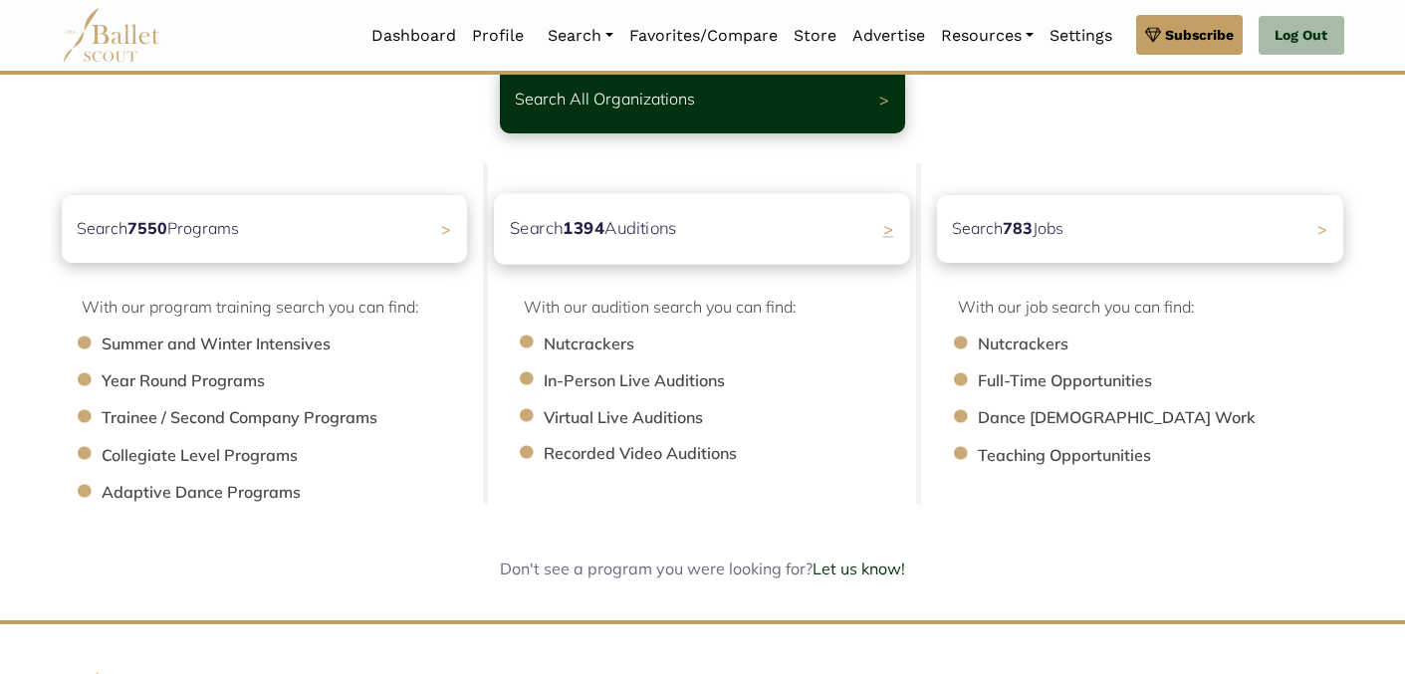
scroll to position [154, 0]
click at [452, 239] on span ">" at bounding box center [455, 230] width 11 height 21
click at [1049, 231] on p "Search 783 Jobs" at bounding box center [1001, 230] width 117 height 27
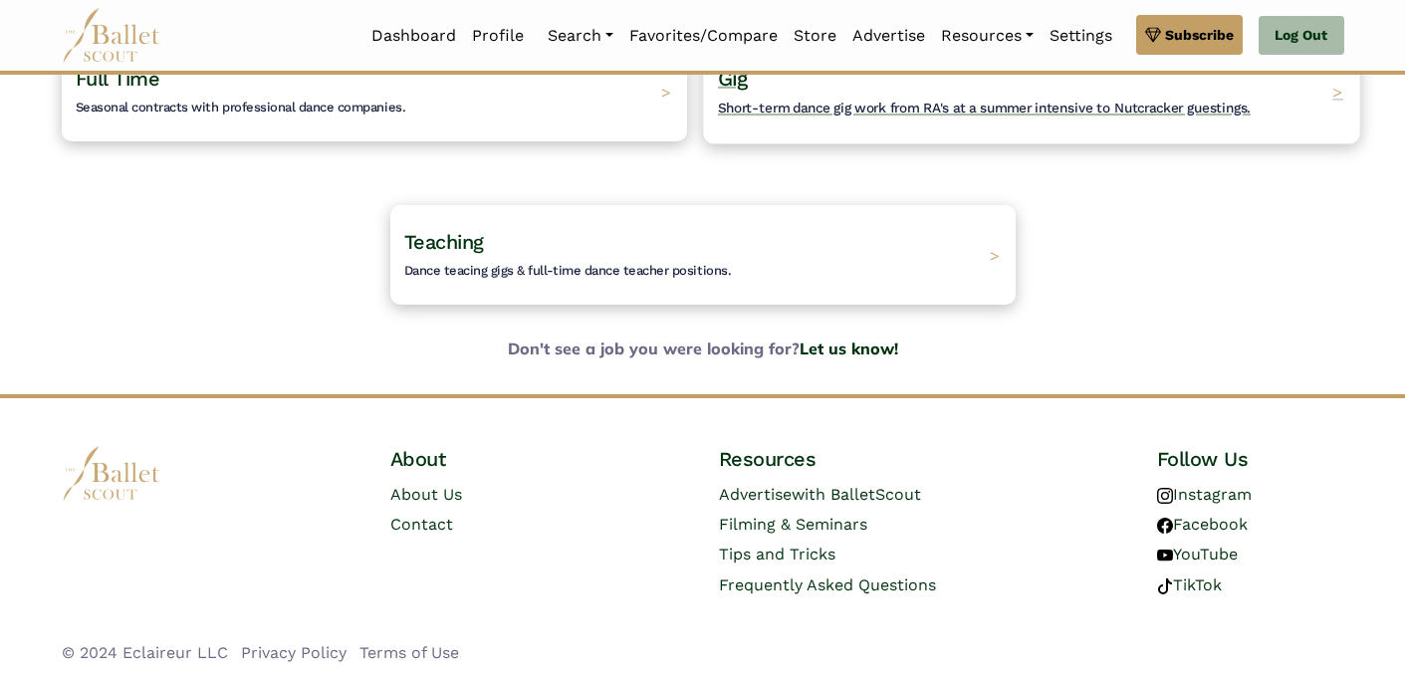
scroll to position [198, 0]
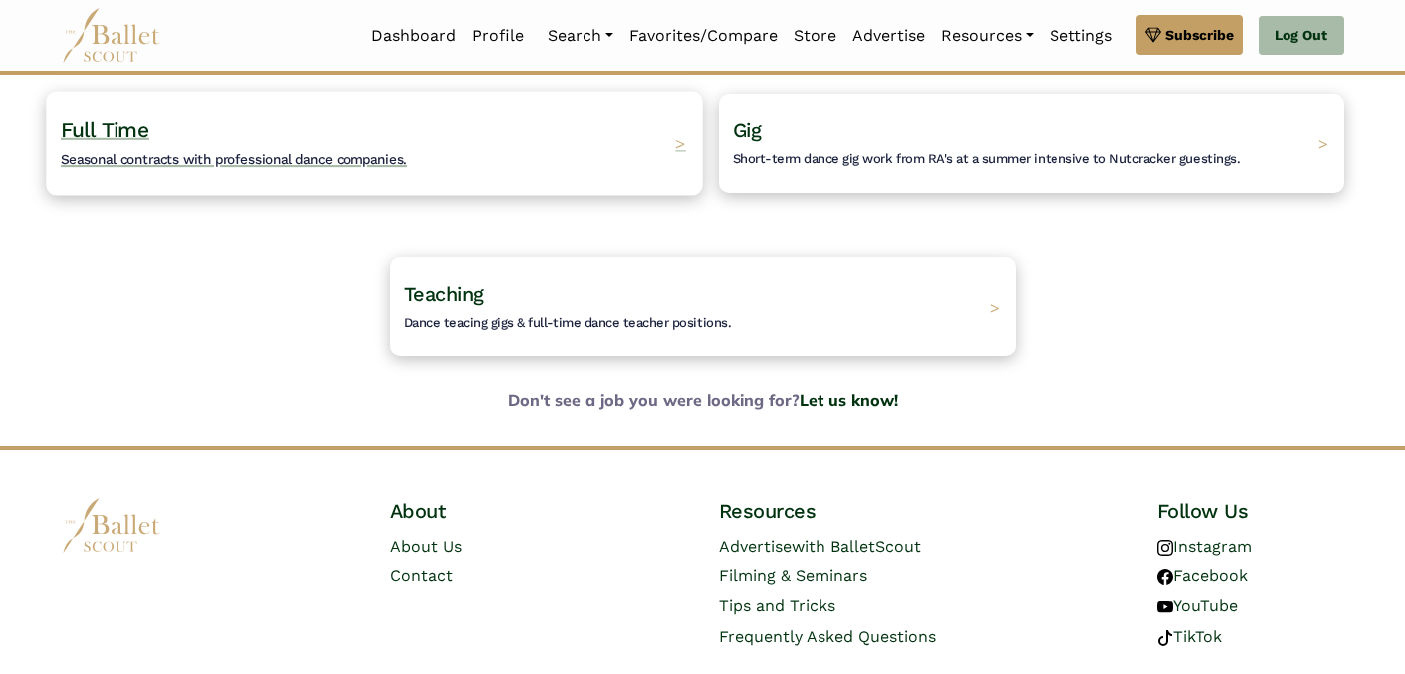
click at [293, 164] on span "Seasonal contracts with professional dance companies." at bounding box center [234, 159] width 346 height 16
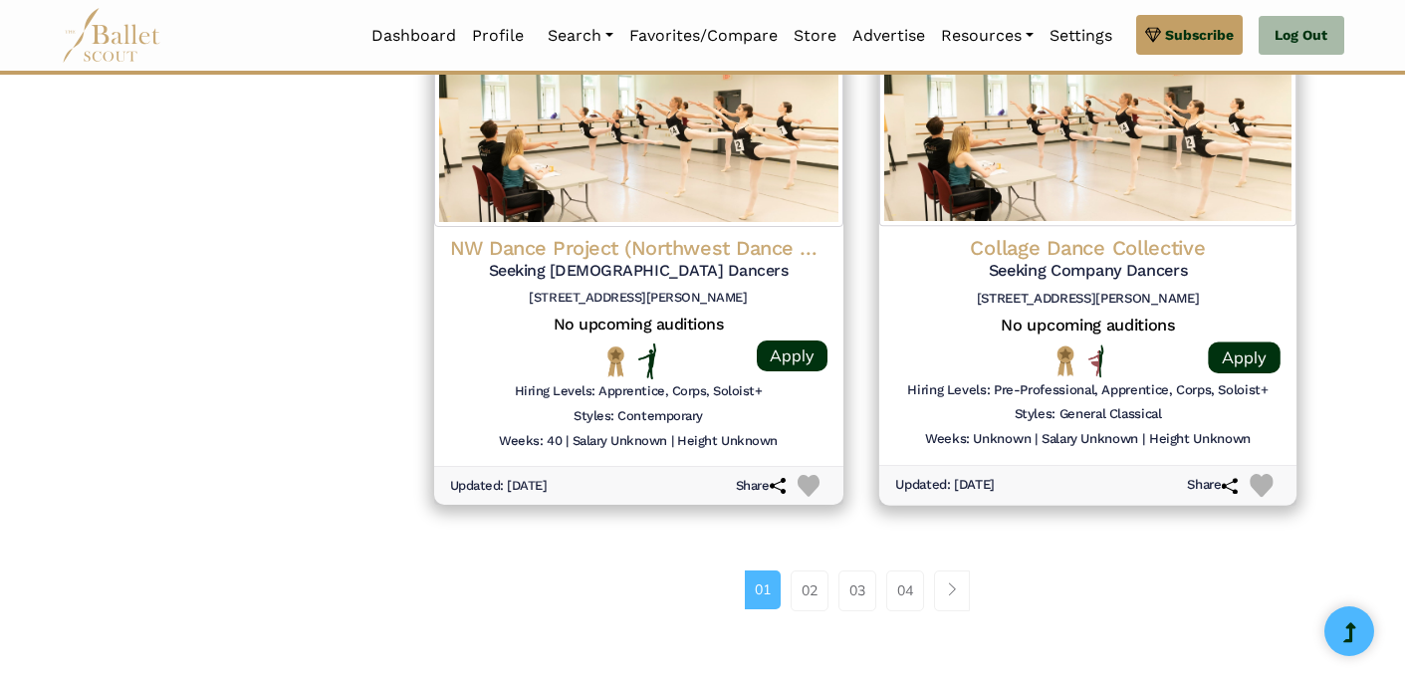
scroll to position [2604, 0]
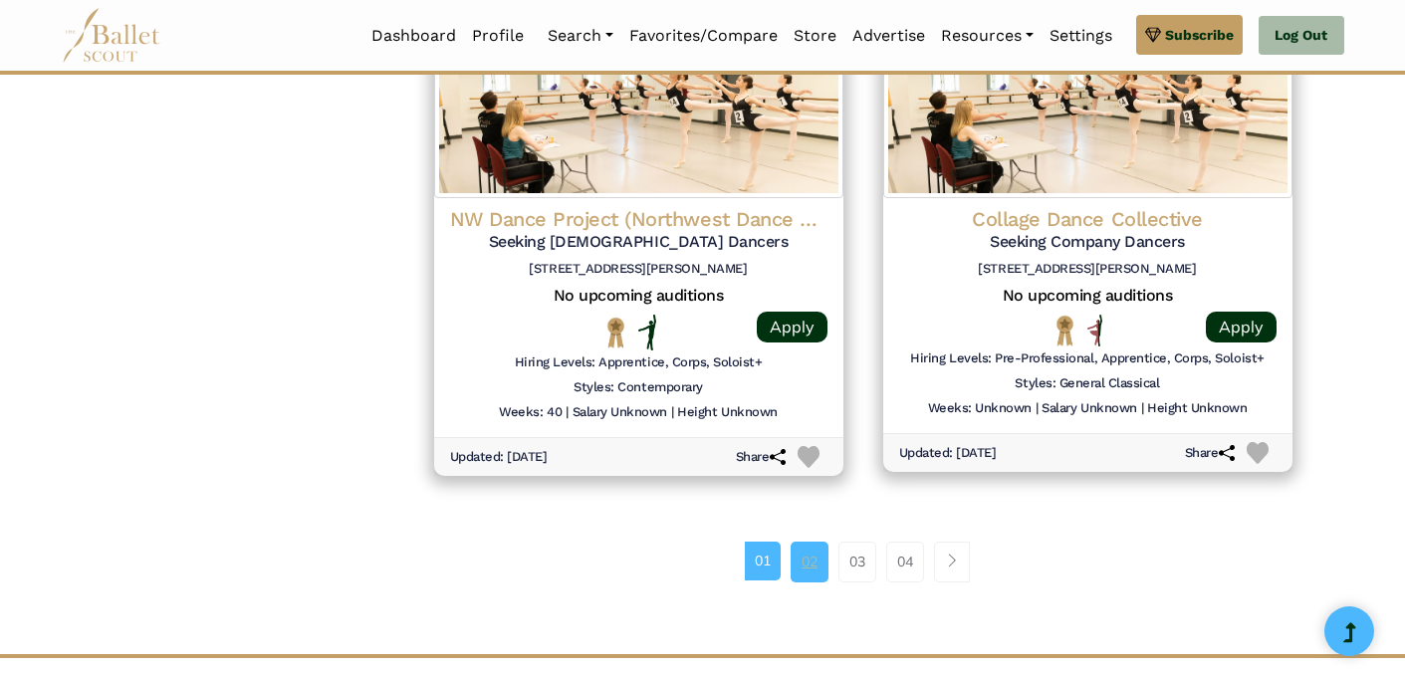
click at [800, 559] on link "02" at bounding box center [810, 562] width 38 height 40
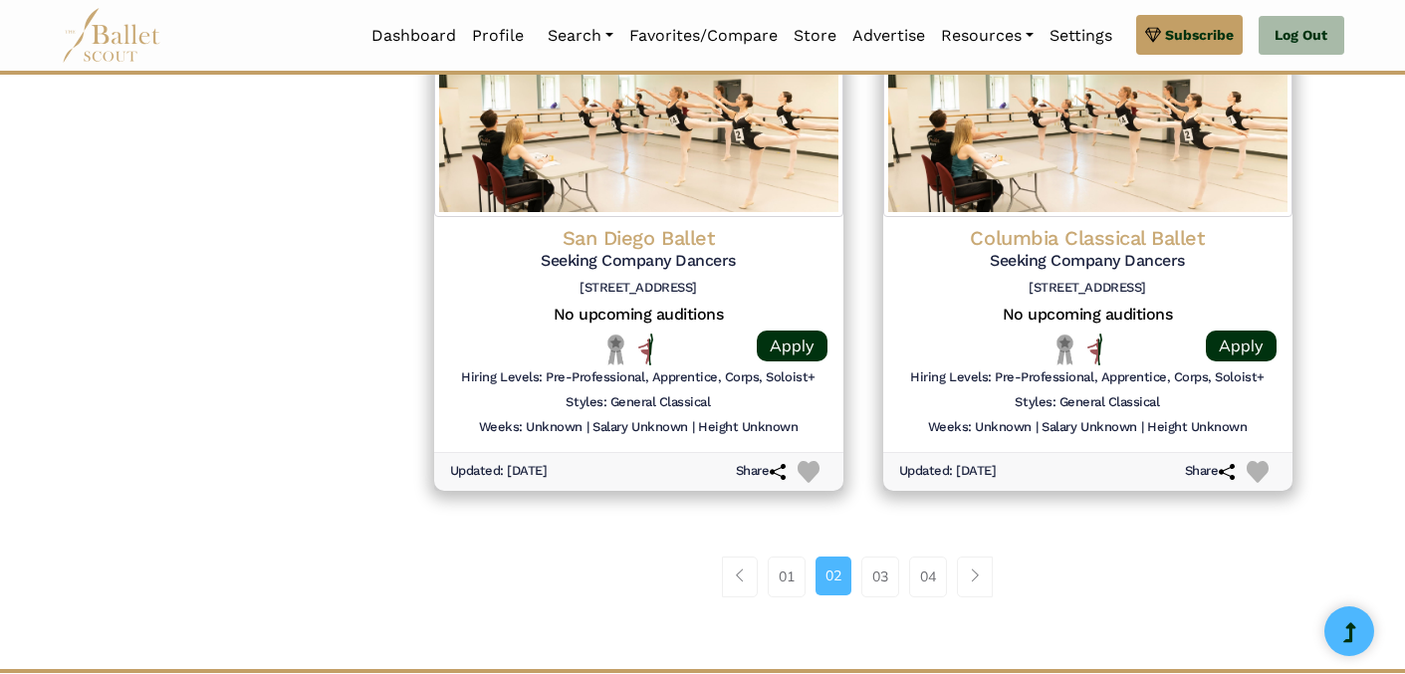
scroll to position [2600, 0]
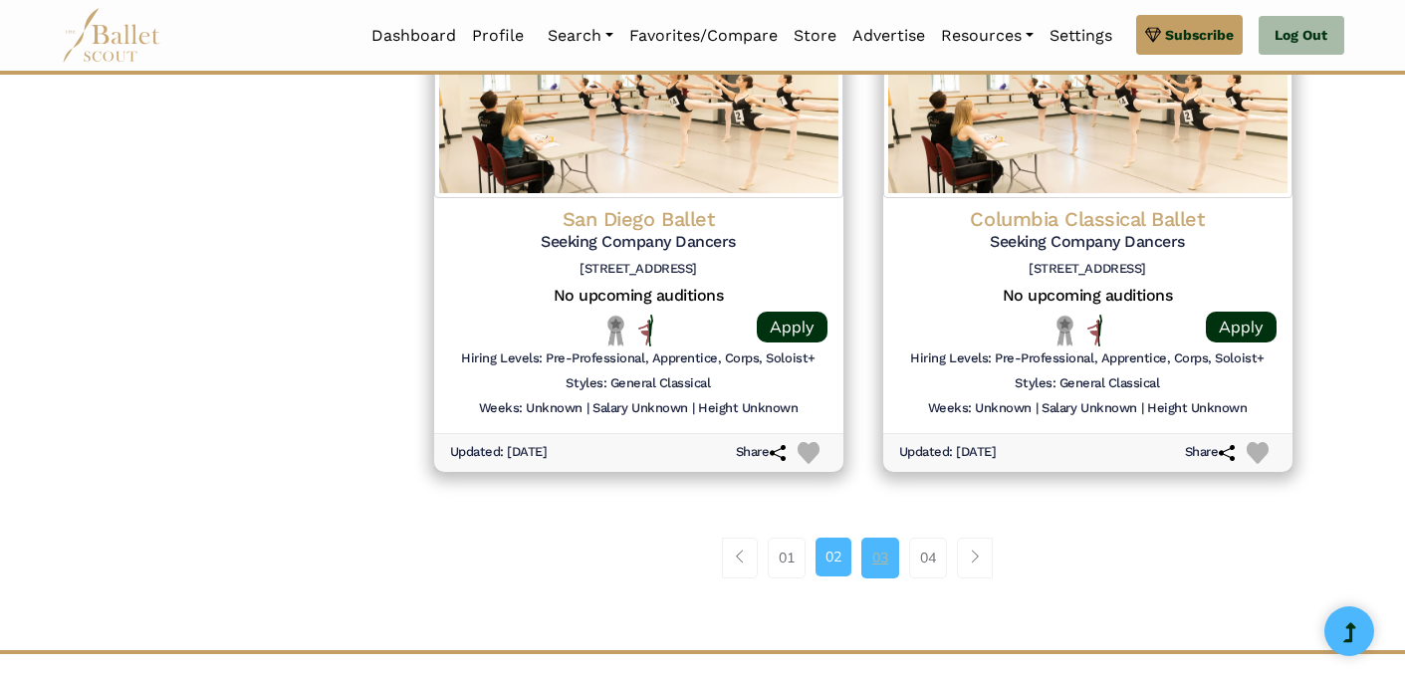
click at [874, 561] on link "03" at bounding box center [880, 558] width 38 height 40
